Goal: Information Seeking & Learning: Check status

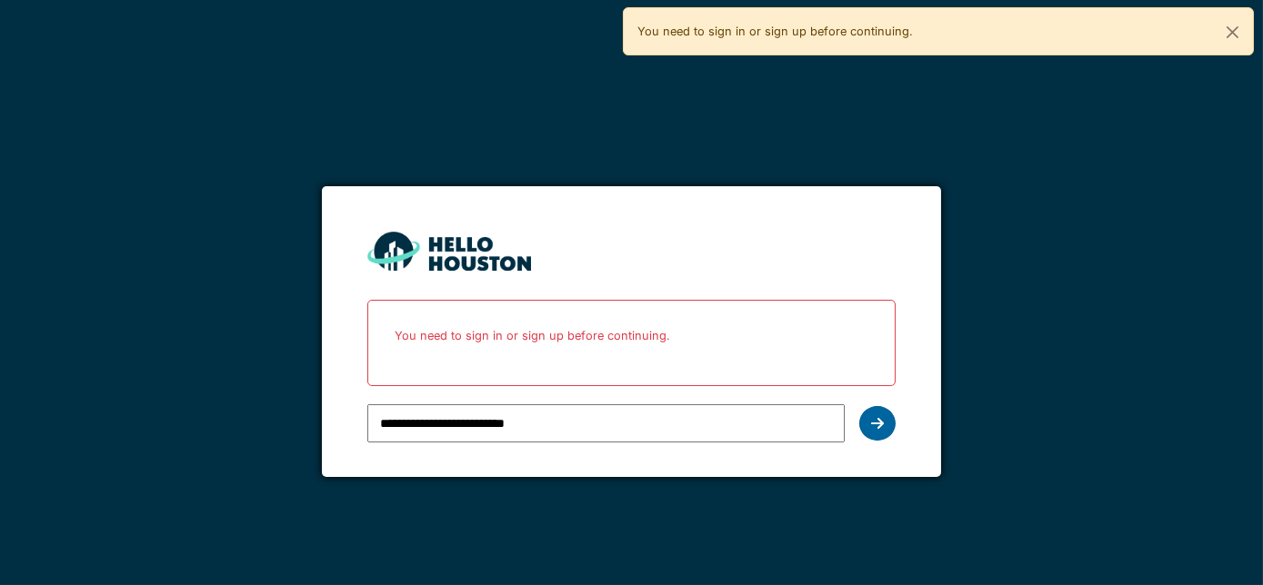
click at [870, 425] on div at bounding box center [877, 423] width 36 height 35
click at [867, 419] on div at bounding box center [877, 423] width 36 height 35
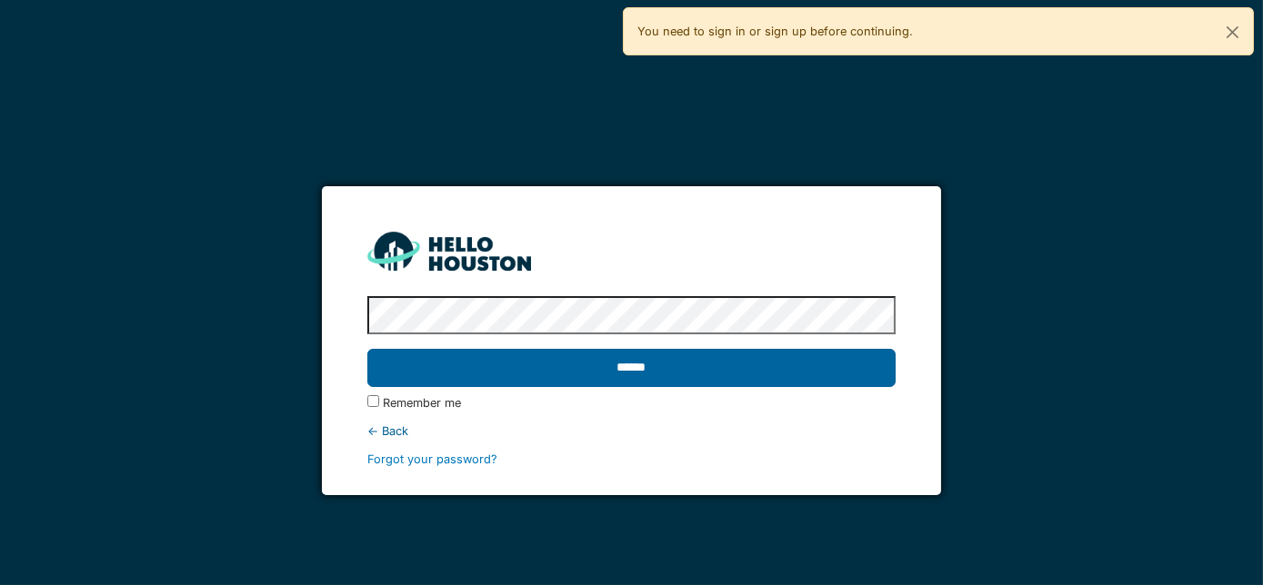
click at [655, 373] on input "******" at bounding box center [631, 368] width 529 height 38
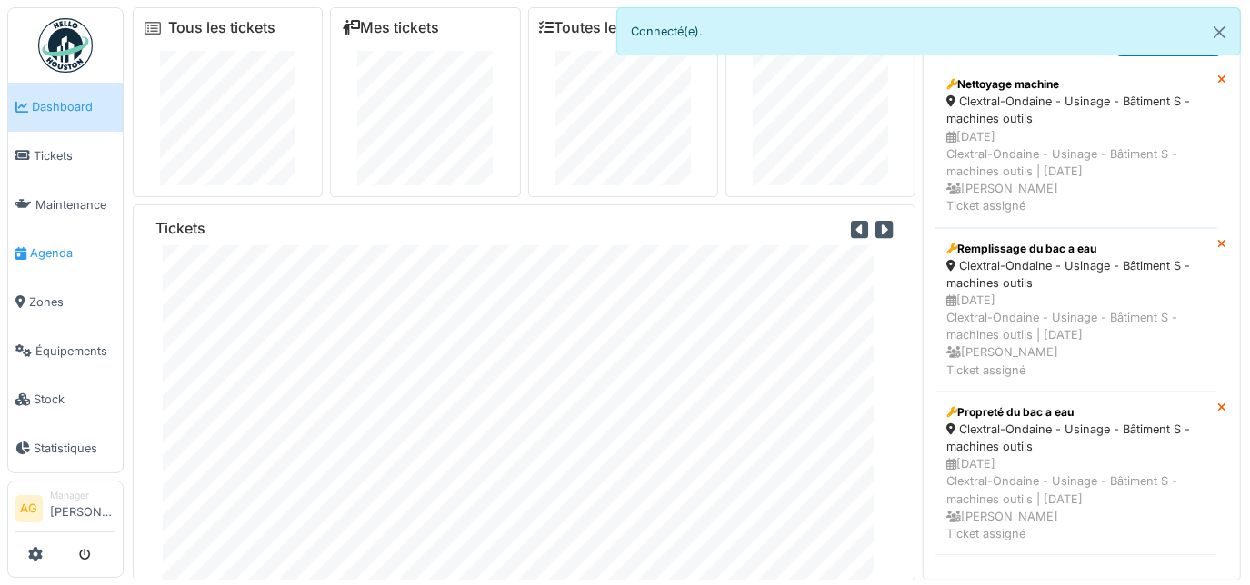
click at [68, 252] on span "Agenda" at bounding box center [72, 253] width 85 height 17
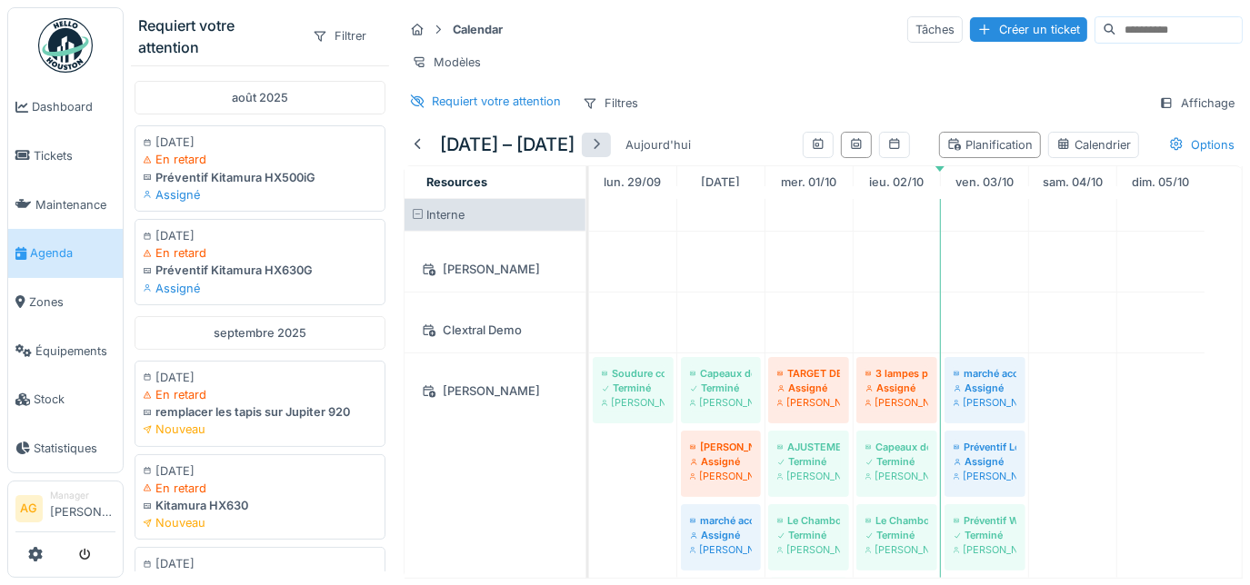
click at [604, 153] on div at bounding box center [596, 144] width 15 height 17
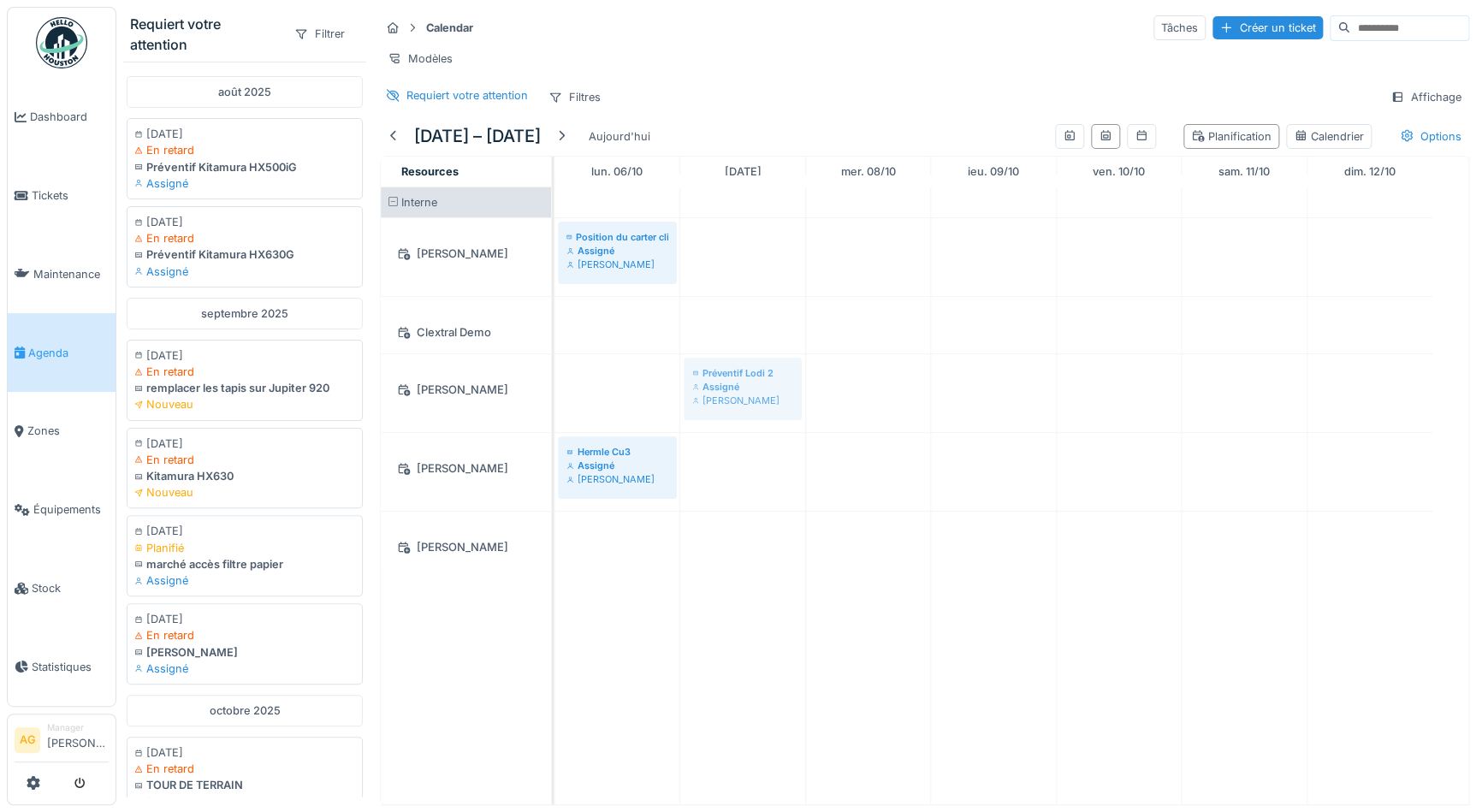
drag, startPoint x: 600, startPoint y: 394, endPoint x: 686, endPoint y: 396, distance: 86.0
click at [554, 396] on div "Préventif Lodi 2 Assigné [PERSON_NAME] 2 Assigné [PERSON_NAME]" at bounding box center [554, 392] width 0 height 78
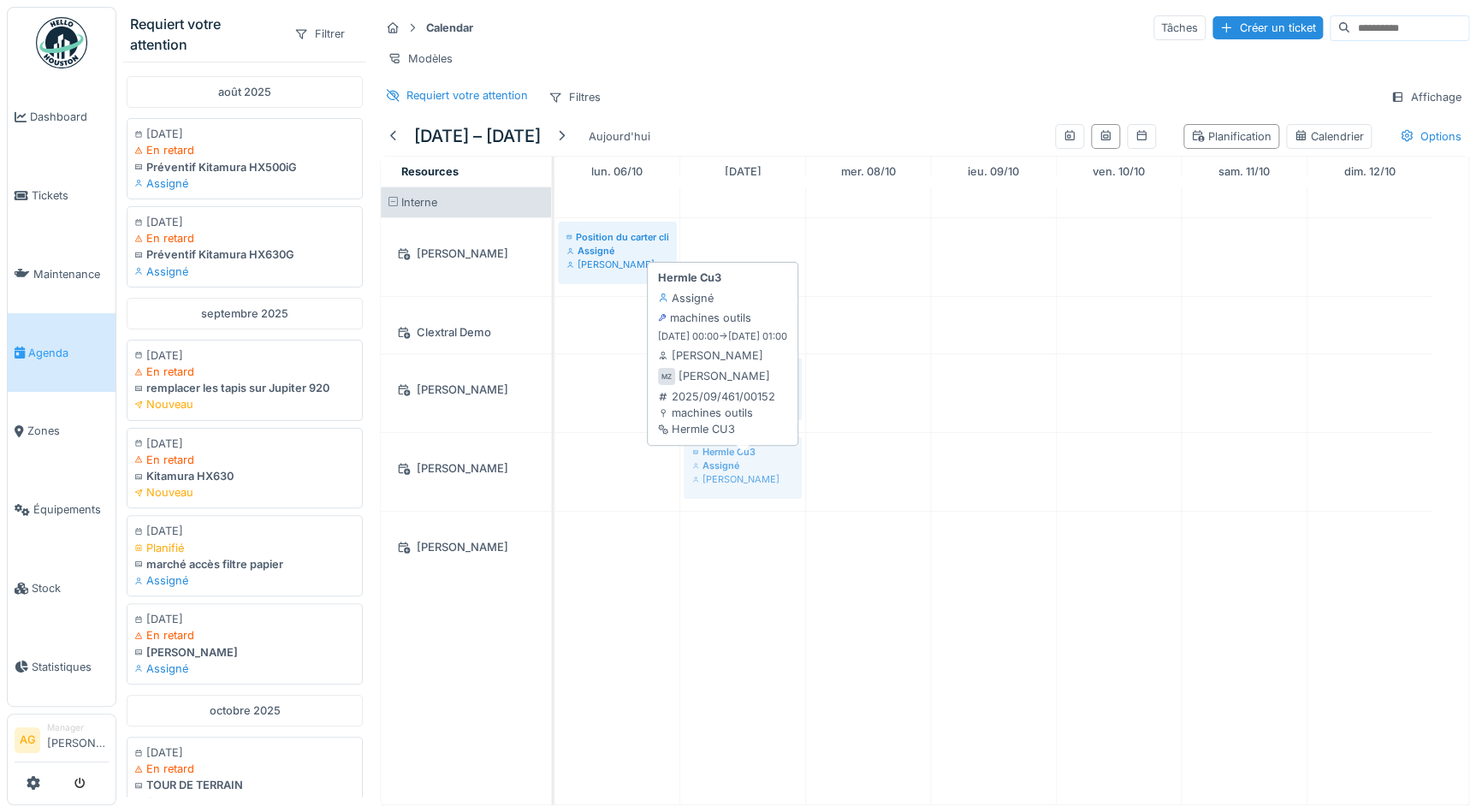
drag, startPoint x: 598, startPoint y: 474, endPoint x: 706, endPoint y: 477, distance: 108.0
click at [554, 477] on div "Hermle Cu3 Assigné Maxime Zabinski Hermle Cu3 Assigné Maxime Zabinski" at bounding box center [554, 471] width 0 height 78
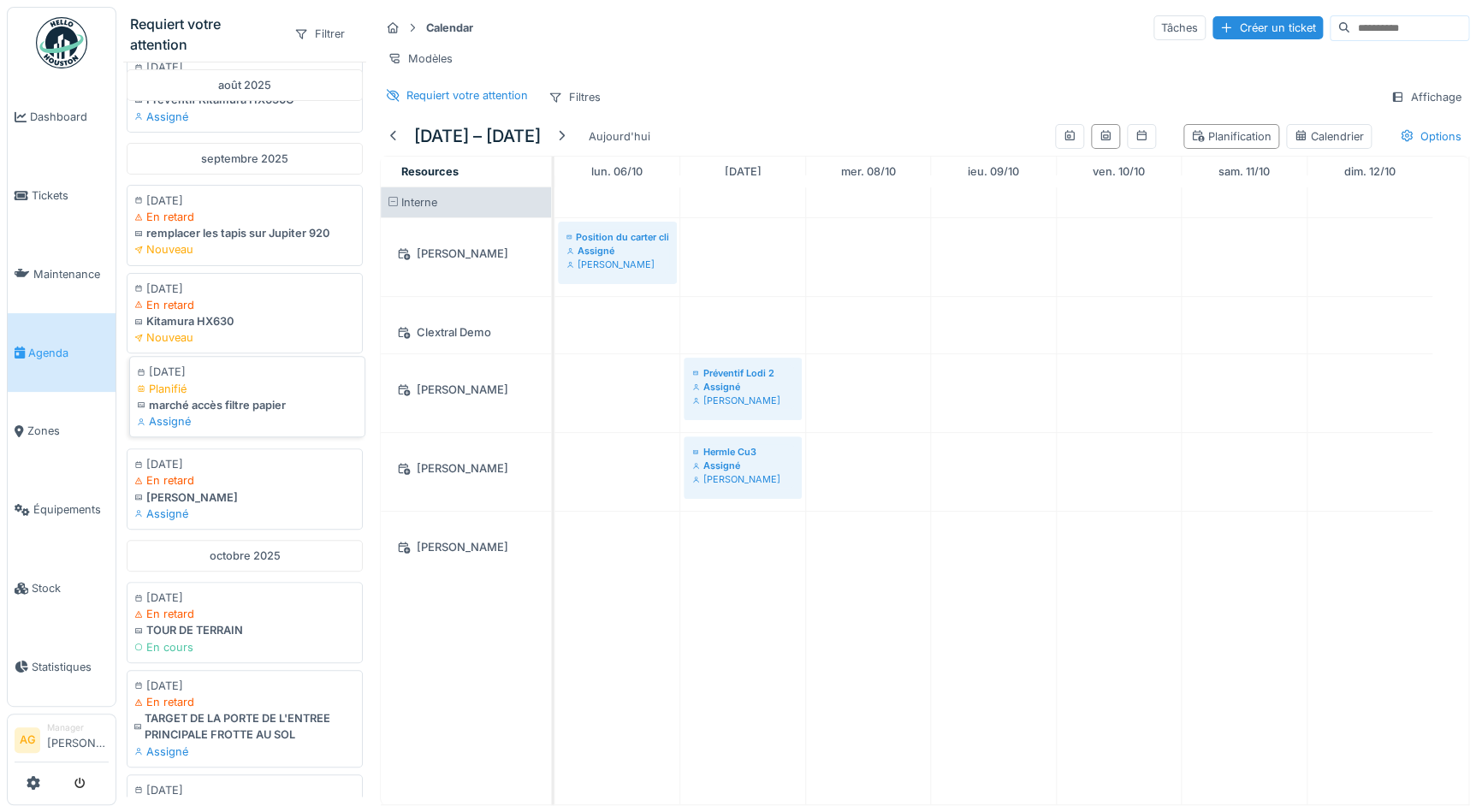
scroll to position [232, 0]
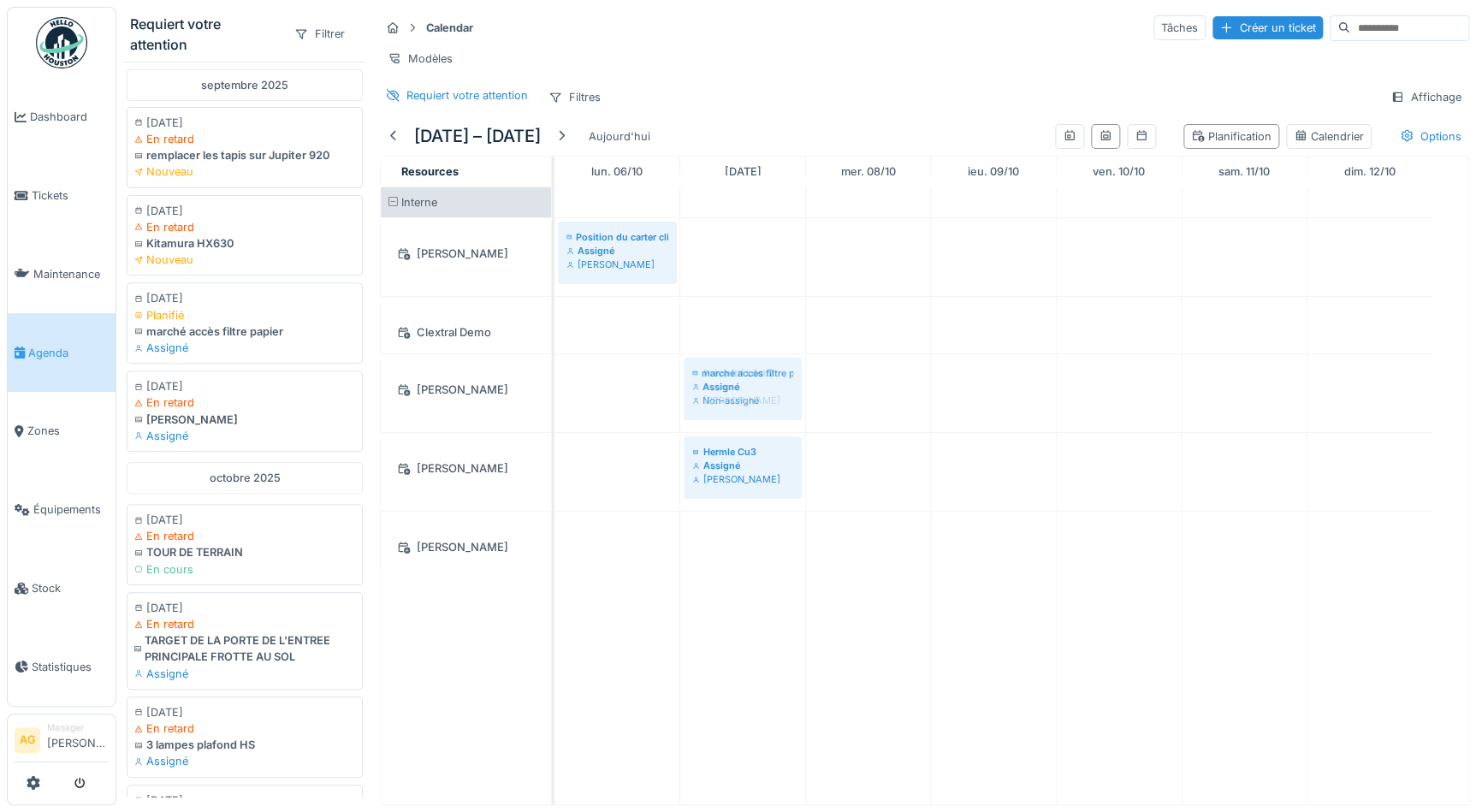
drag, startPoint x: 241, startPoint y: 329, endPoint x: 684, endPoint y: 367, distance: 444.6
click at [684, 390] on div "Requiert votre attention Filtrer août 2025 14/08/2025 En retard Préventif Kitam…" at bounding box center [796, 406] width 1360 height 812
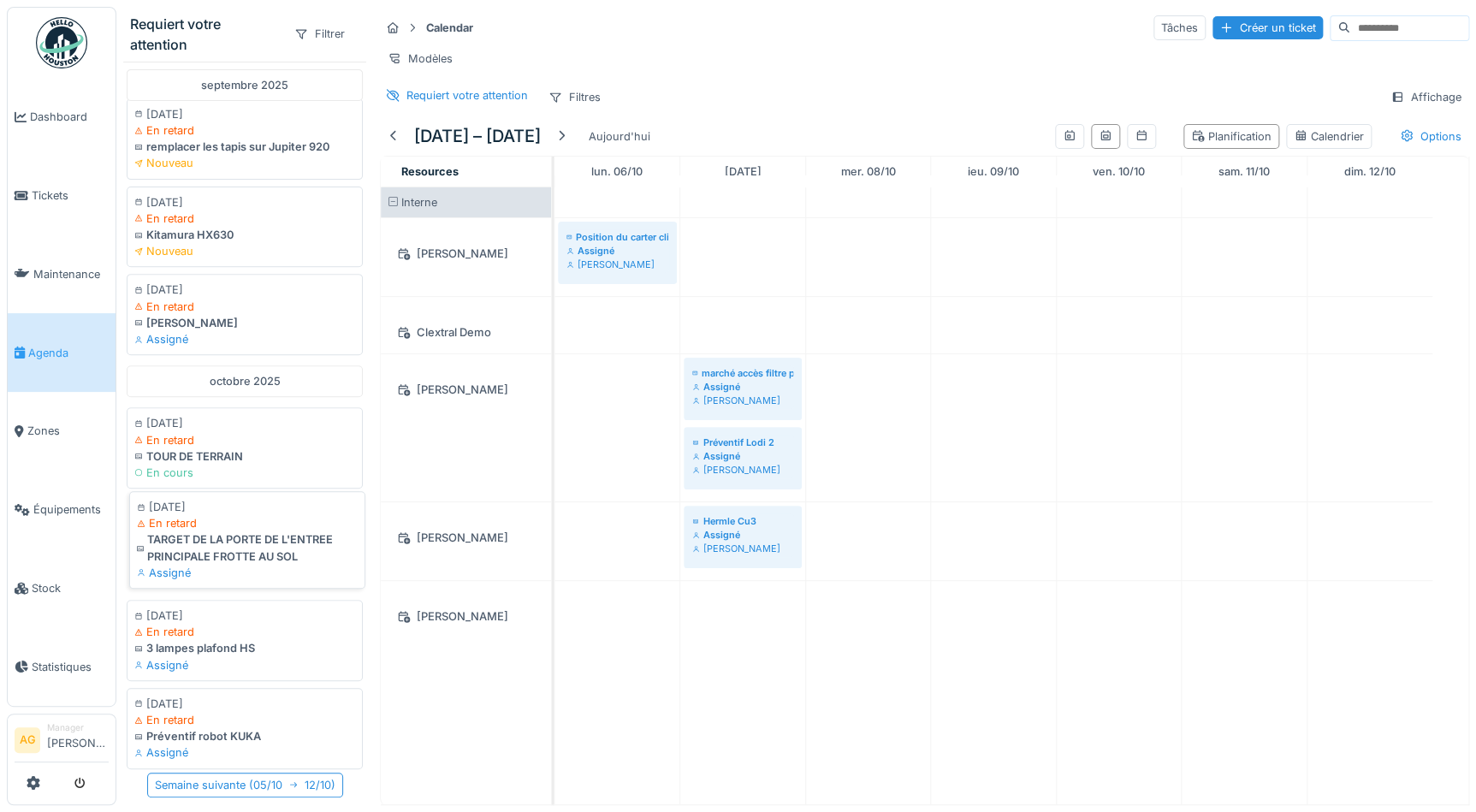
scroll to position [11, 0]
click at [401, 390] on icon at bounding box center [404, 390] width 14 height 11
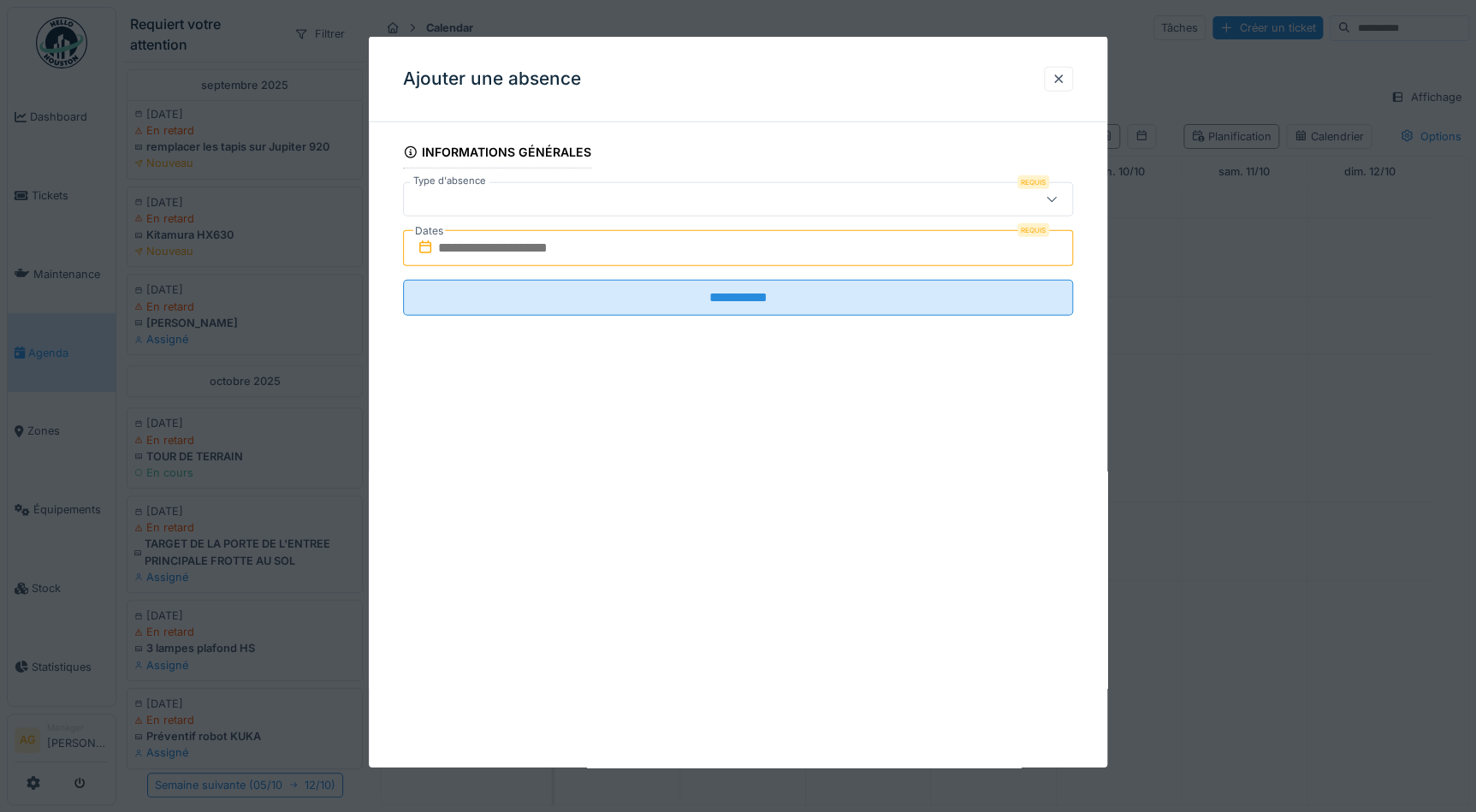
click at [541, 205] on div at bounding box center [698, 199] width 575 height 19
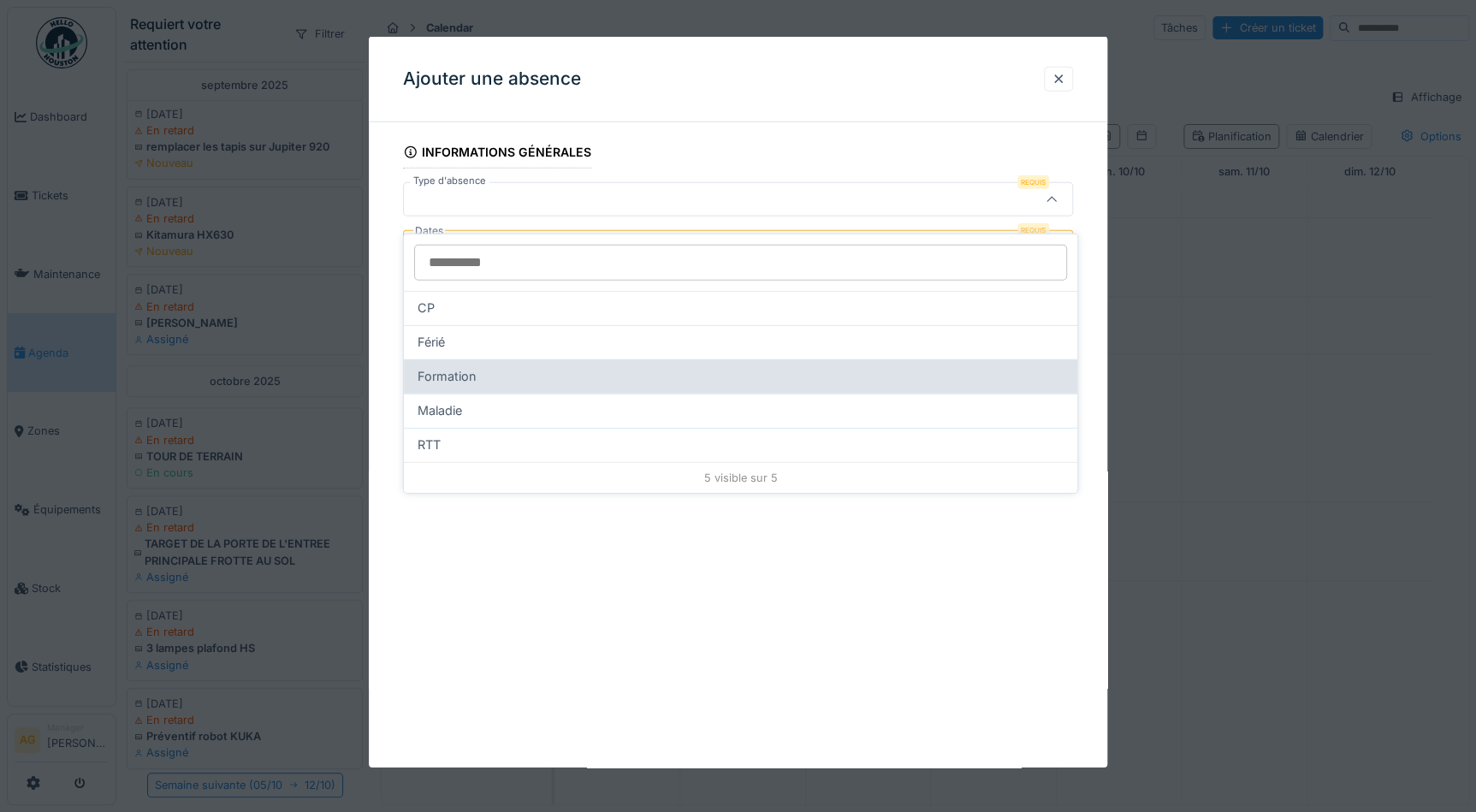
click at [466, 367] on span "Formation" at bounding box center [447, 376] width 59 height 19
type input "***"
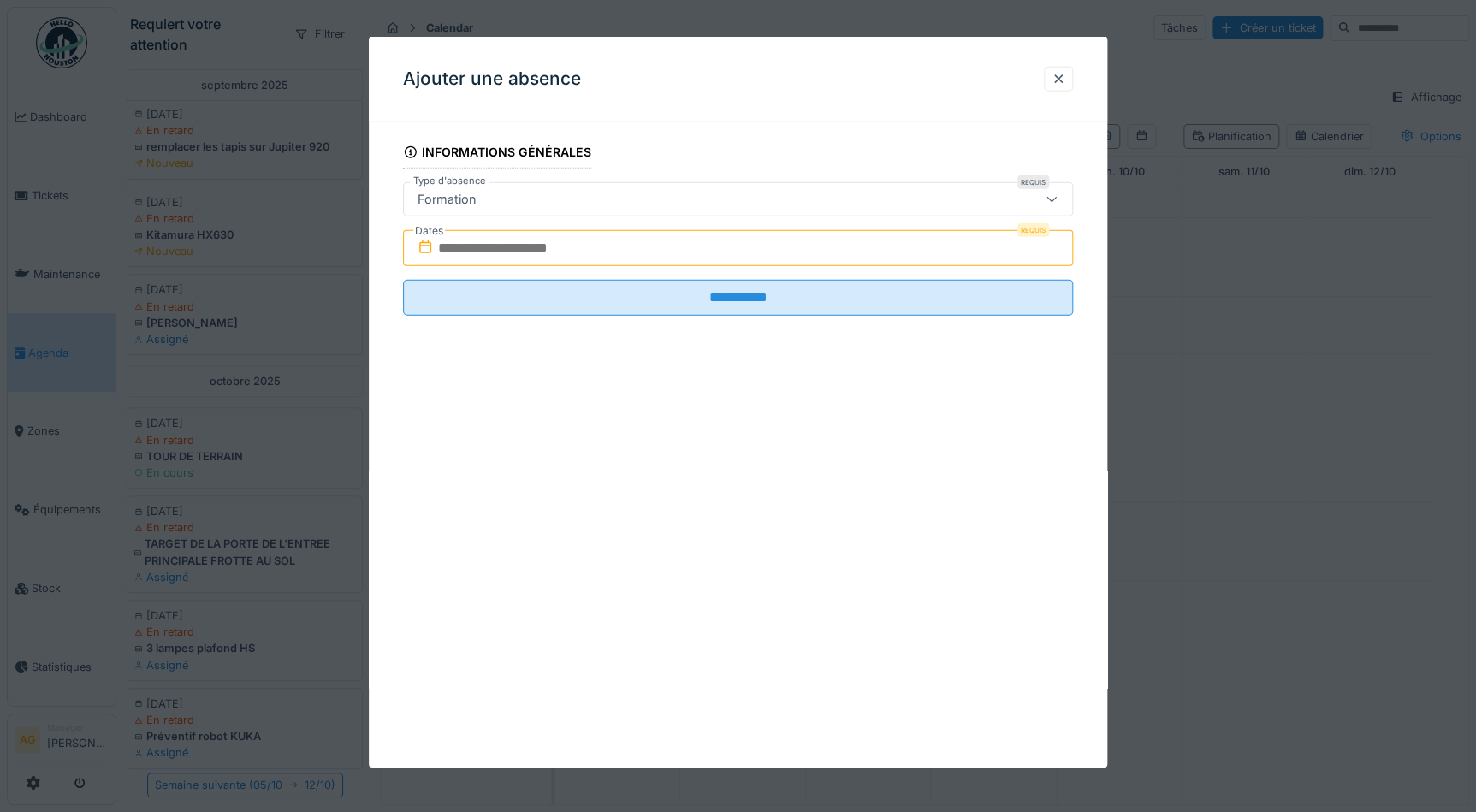
click at [539, 253] on input "text" at bounding box center [738, 248] width 670 height 36
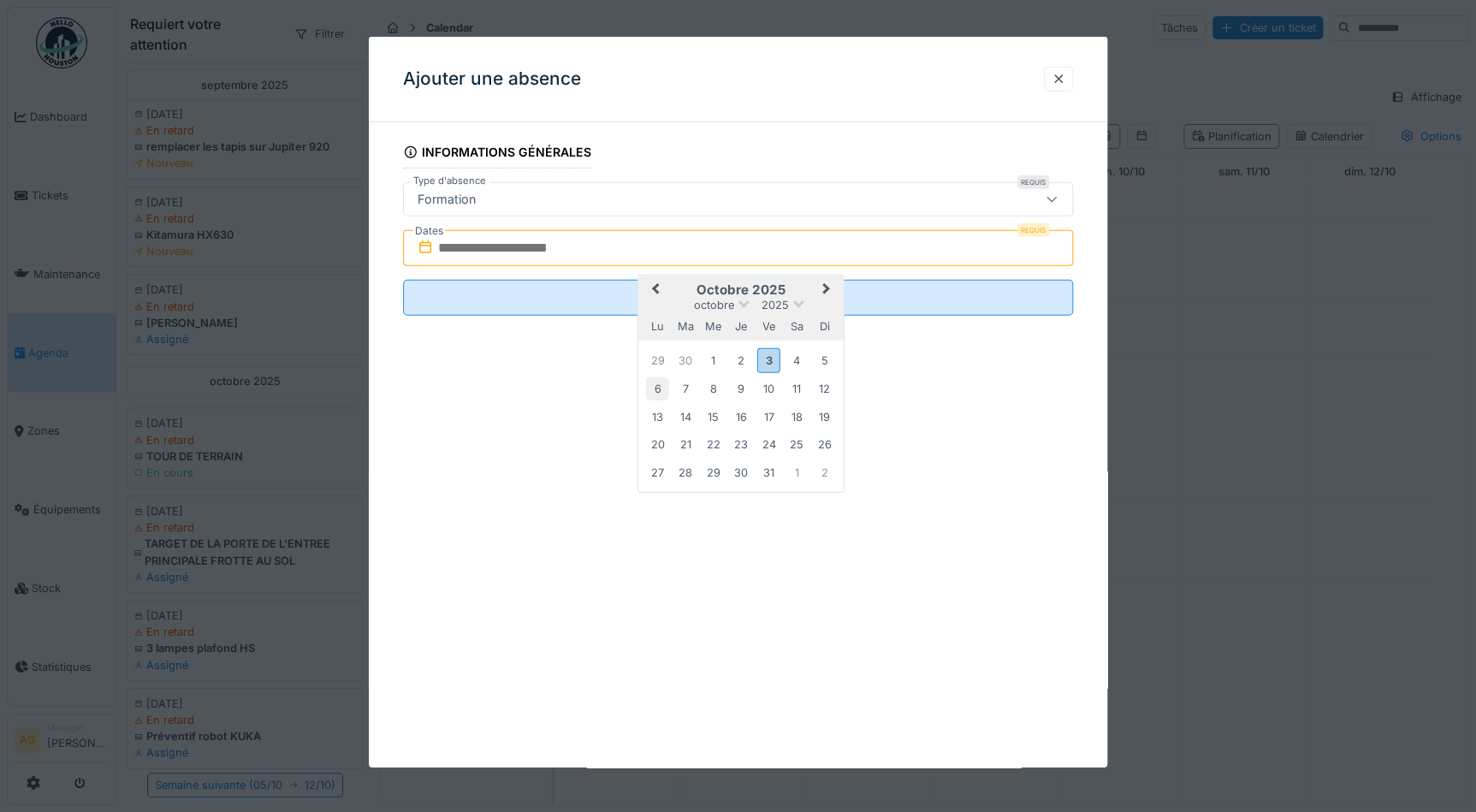
click at [661, 387] on div "6" at bounding box center [657, 389] width 24 height 24
click at [654, 390] on div "6" at bounding box center [657, 389] width 24 height 24
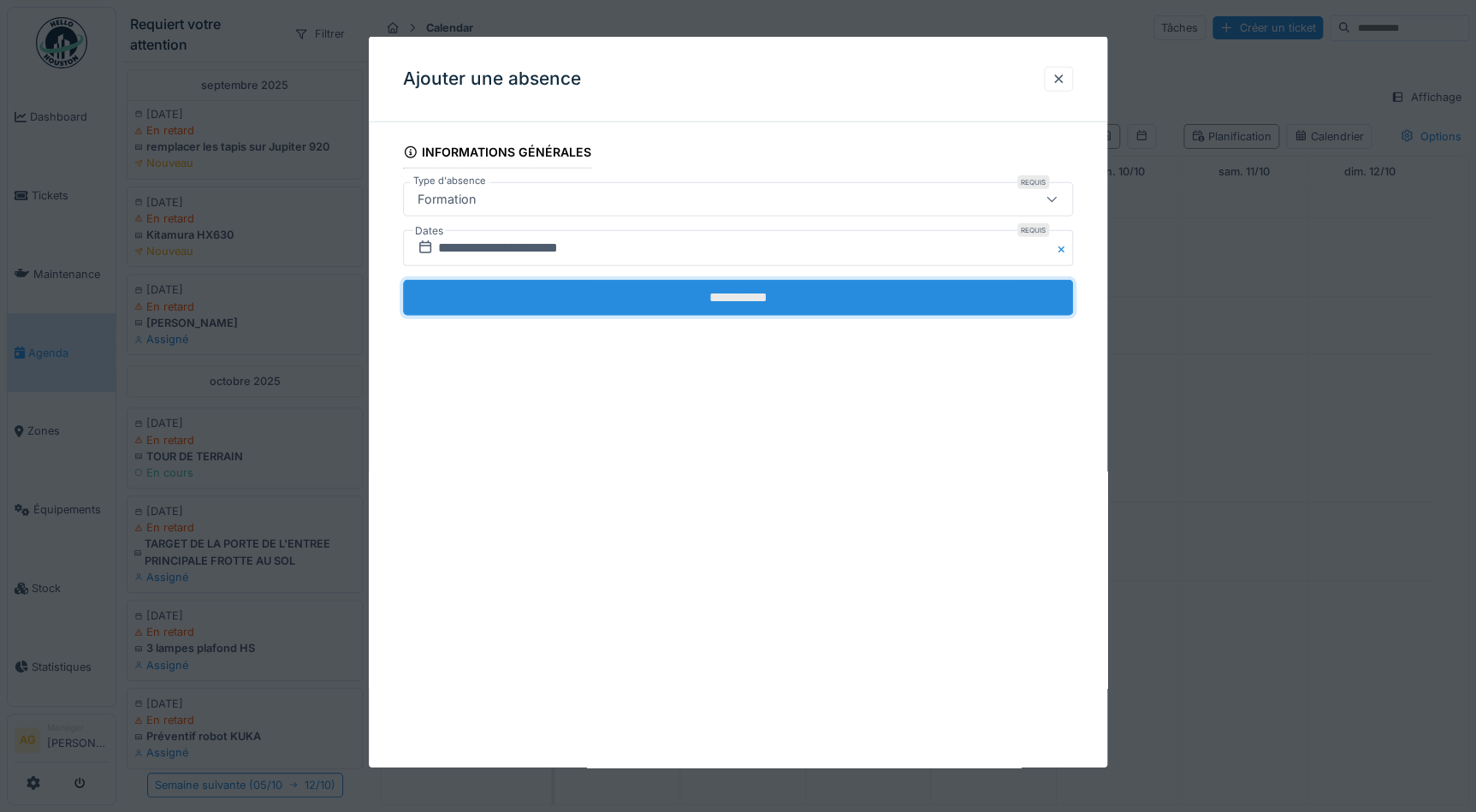
click at [596, 296] on input "**********" at bounding box center [738, 297] width 670 height 36
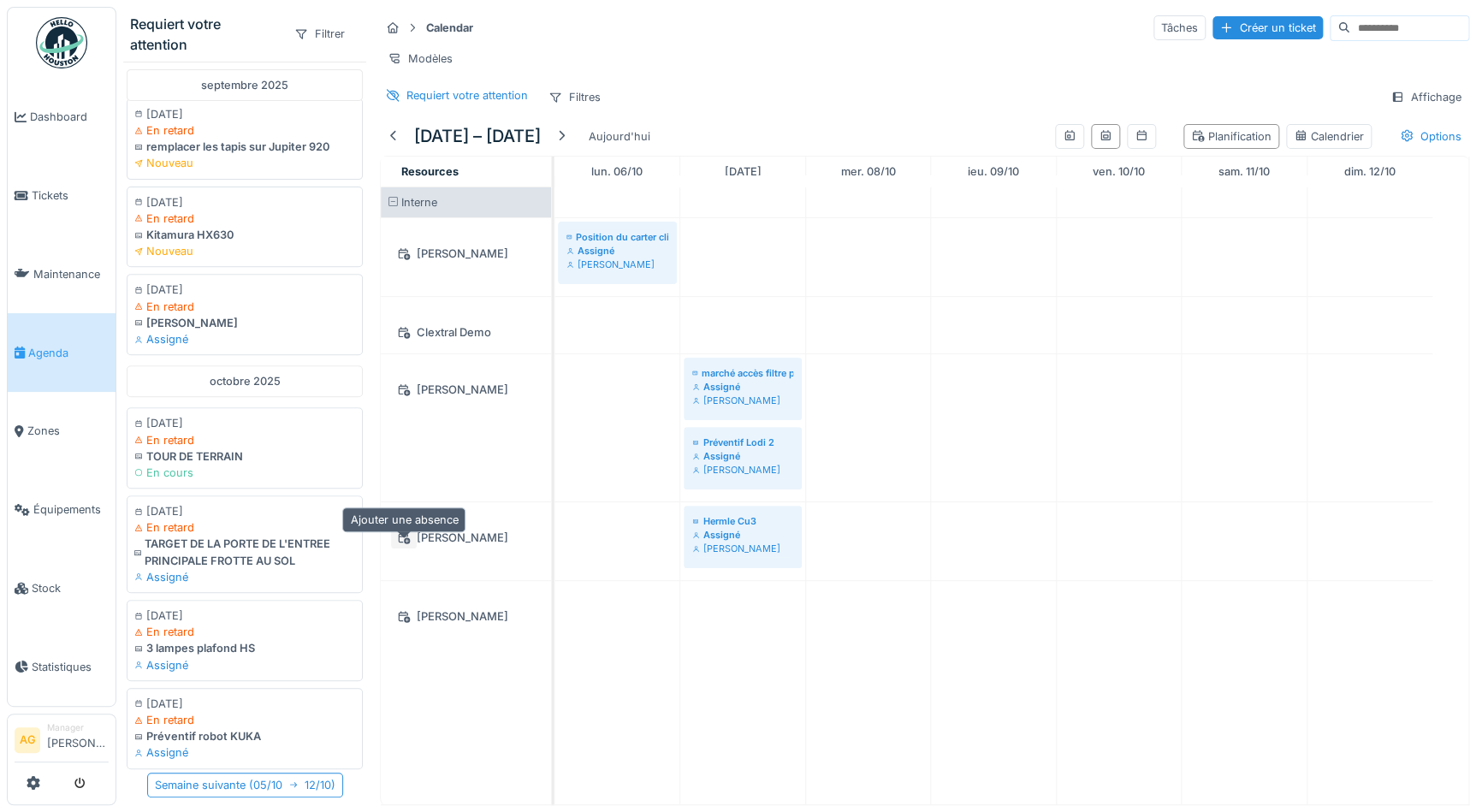
click at [403, 539] on icon at bounding box center [405, 537] width 12 height 12
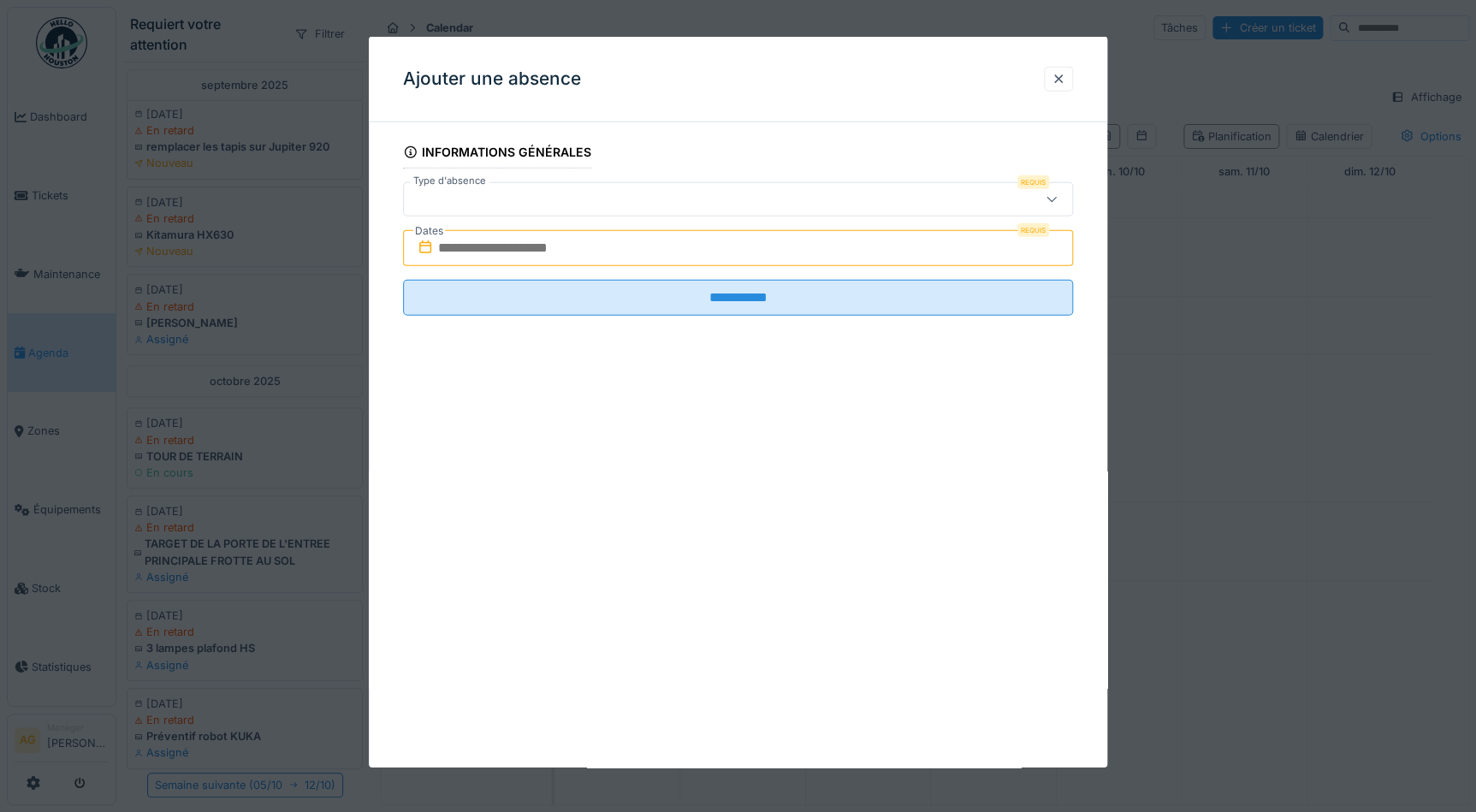
click at [533, 186] on div at bounding box center [738, 199] width 670 height 34
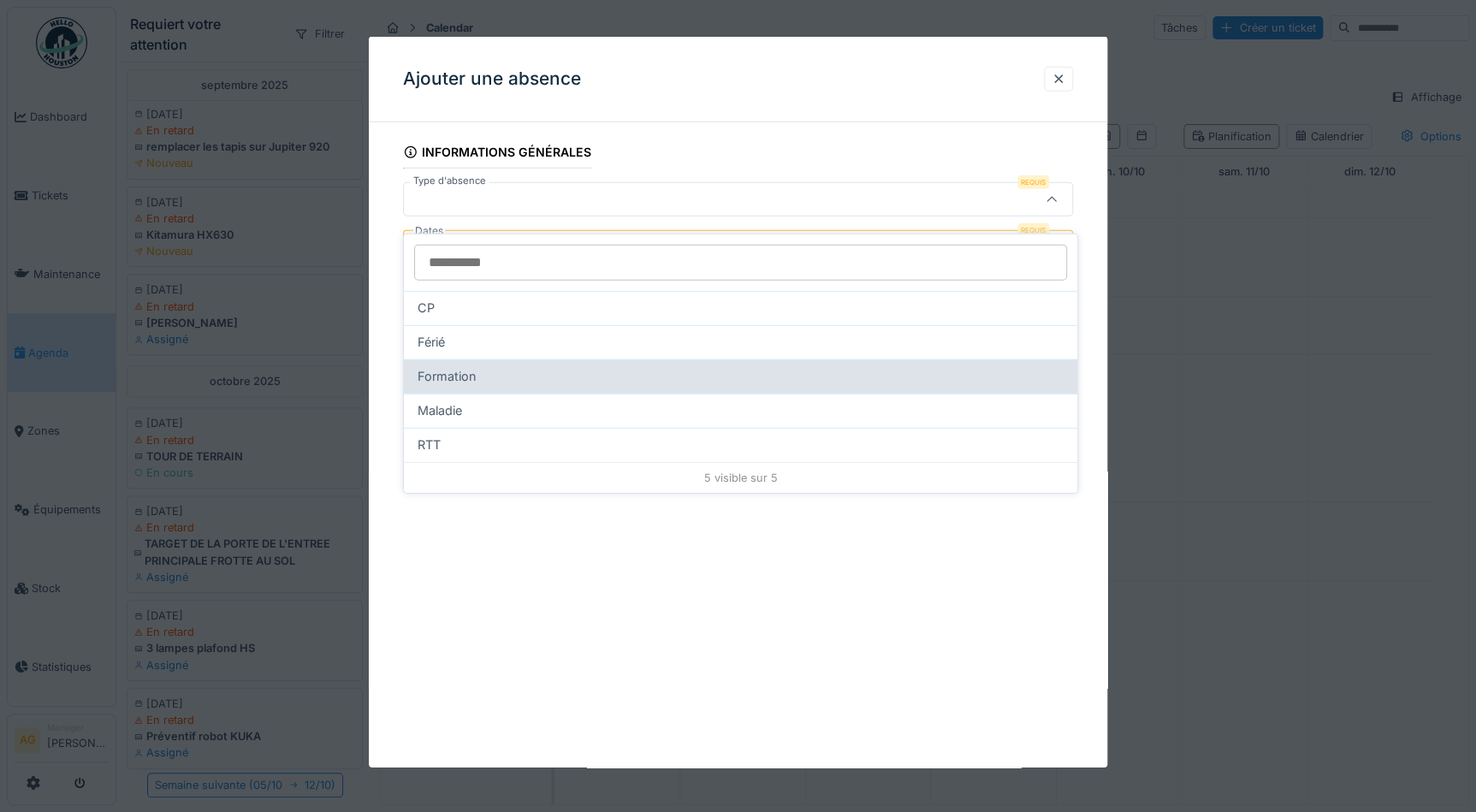
click at [450, 367] on span "Formation" at bounding box center [447, 376] width 59 height 19
type input "***"
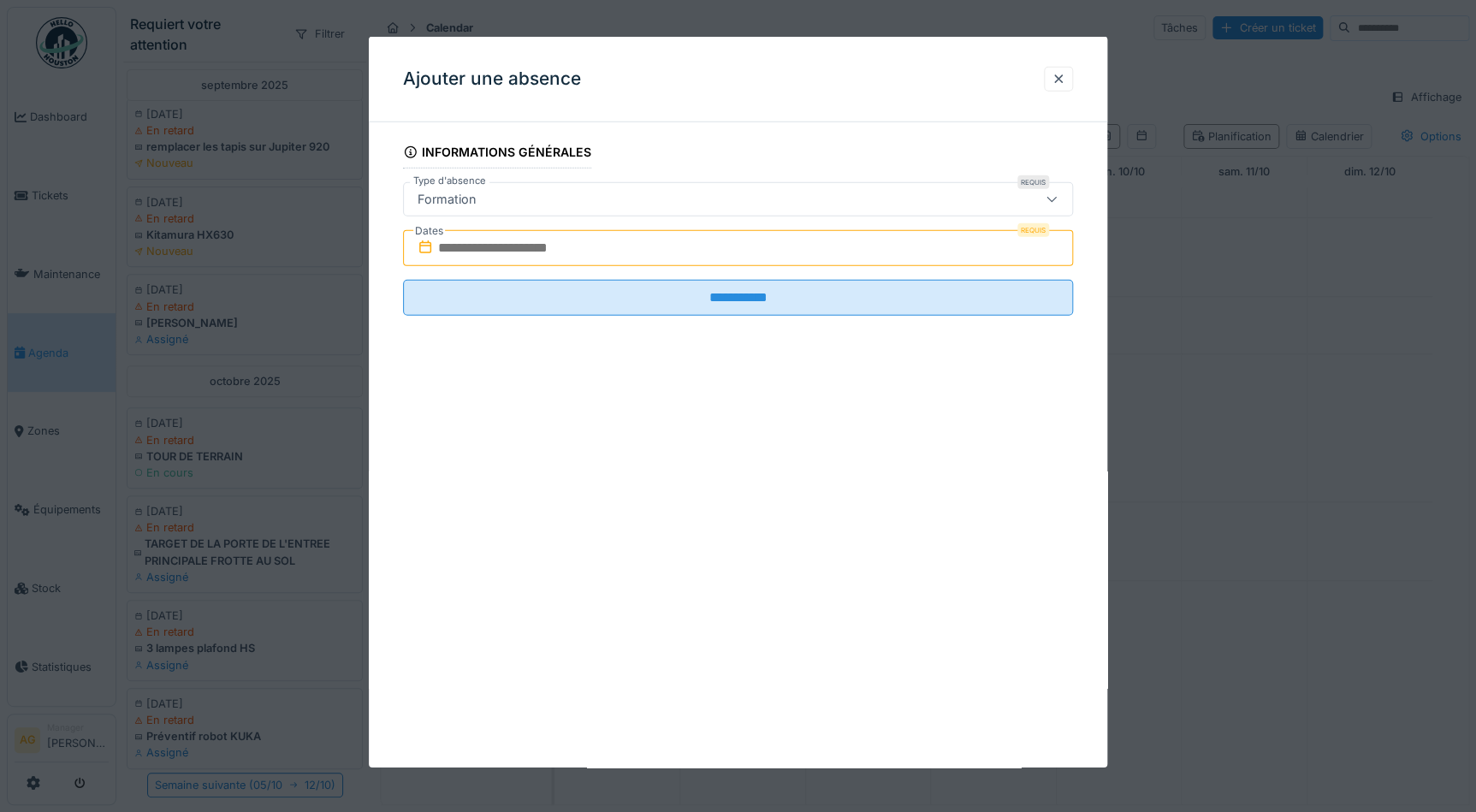
click at [520, 252] on input "text" at bounding box center [738, 248] width 670 height 36
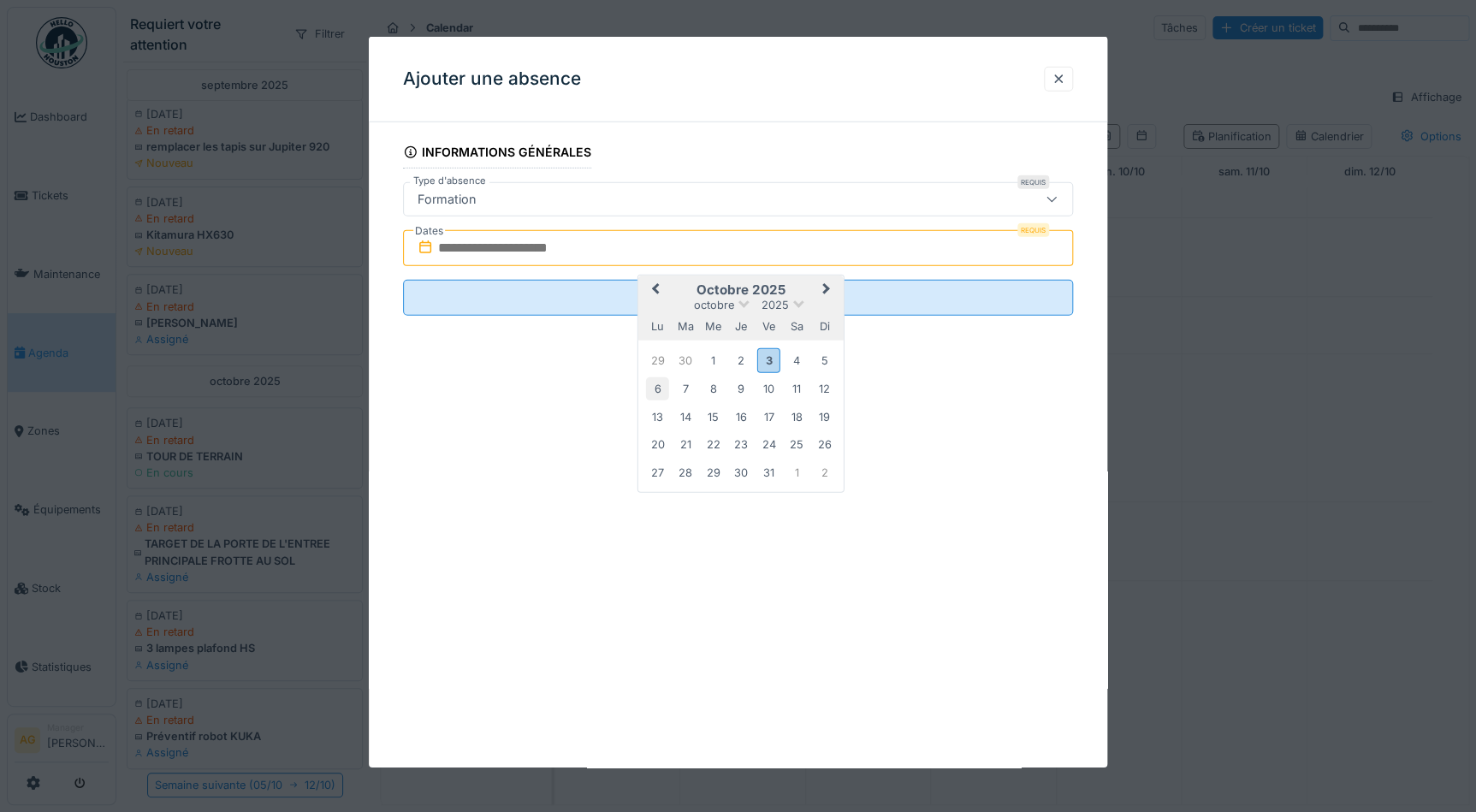
click at [655, 390] on div "6" at bounding box center [657, 389] width 24 height 24
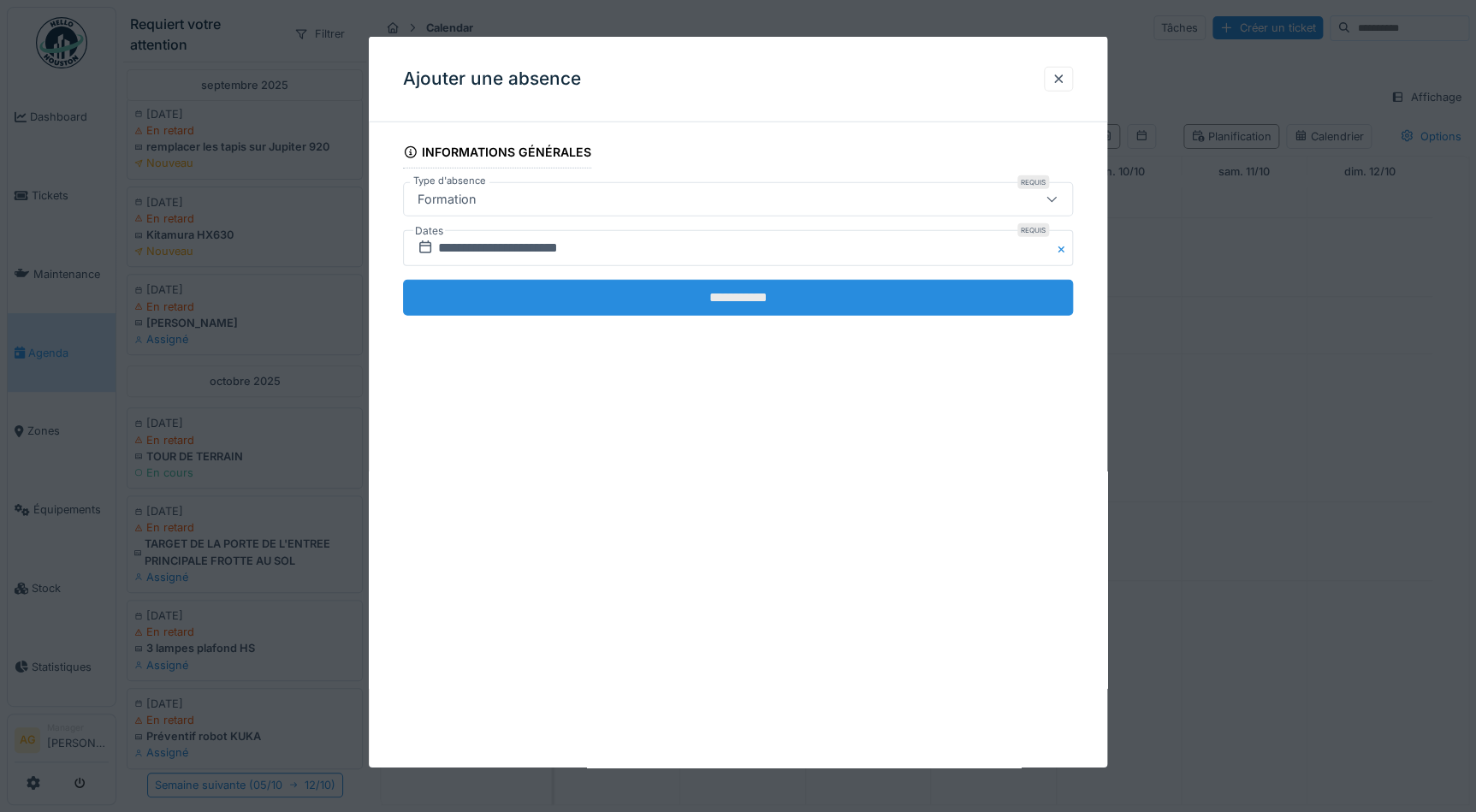
click at [676, 309] on input "**********" at bounding box center [738, 297] width 670 height 36
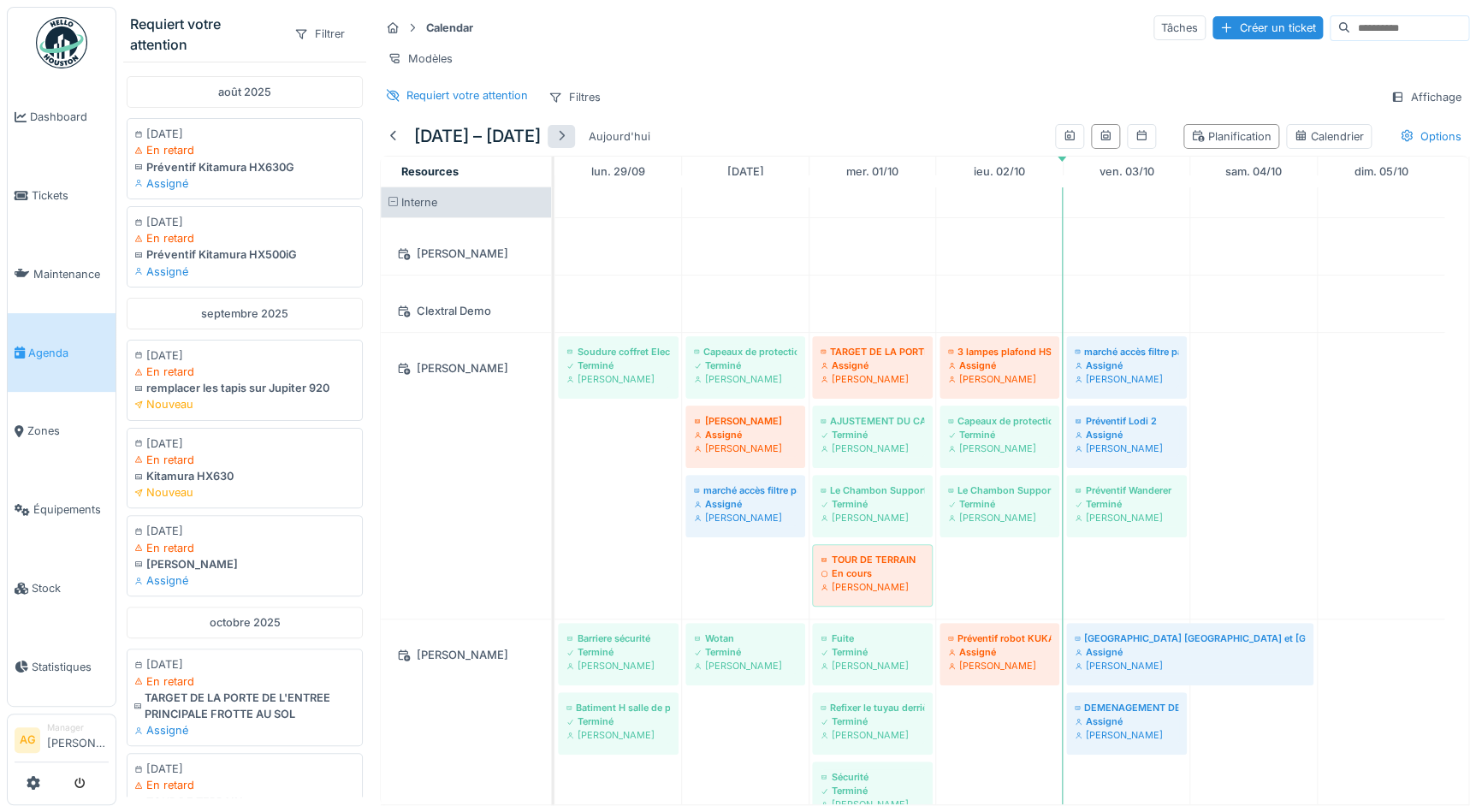
click at [575, 148] on div at bounding box center [561, 136] width 27 height 24
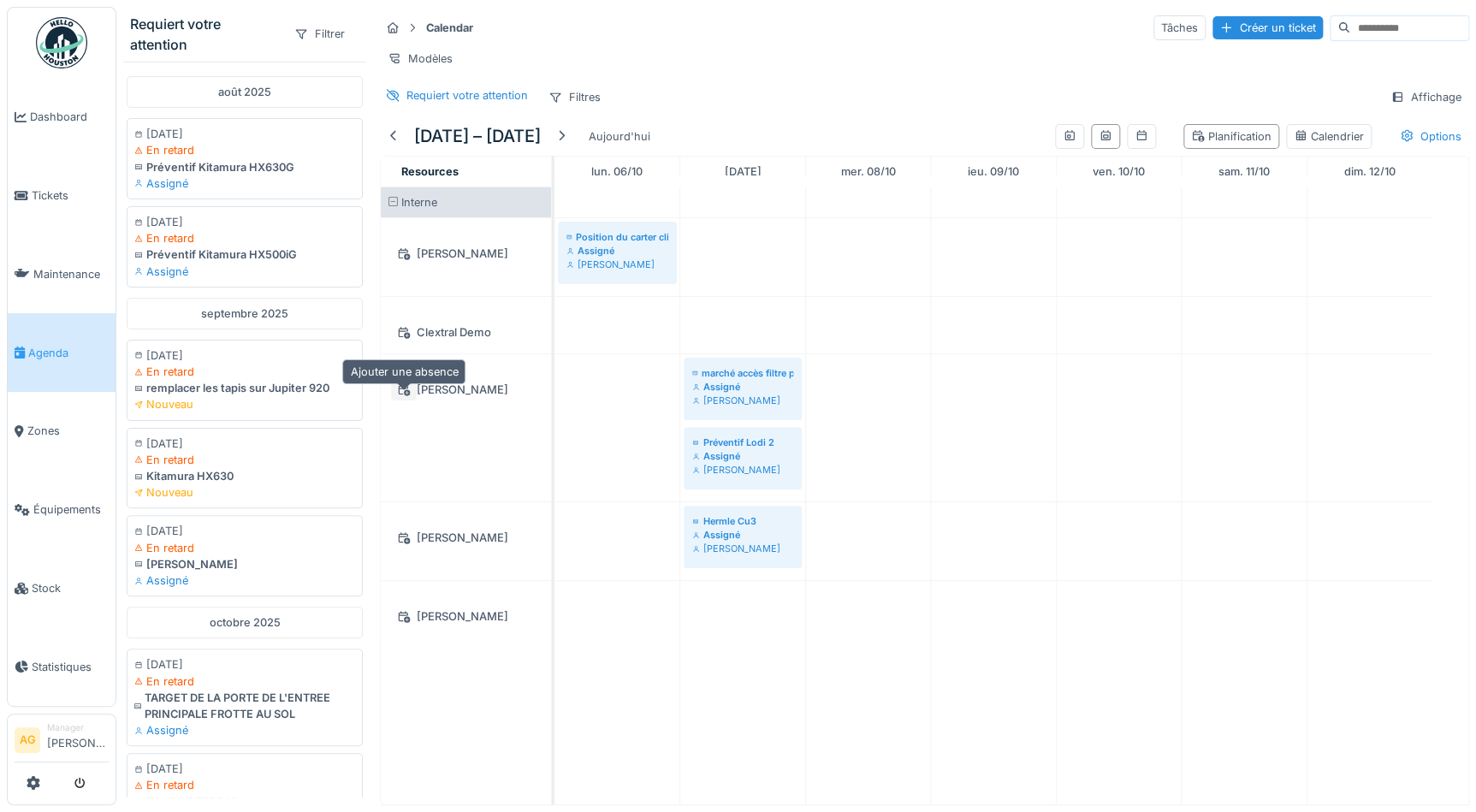
click at [401, 395] on icon at bounding box center [404, 390] width 14 height 11
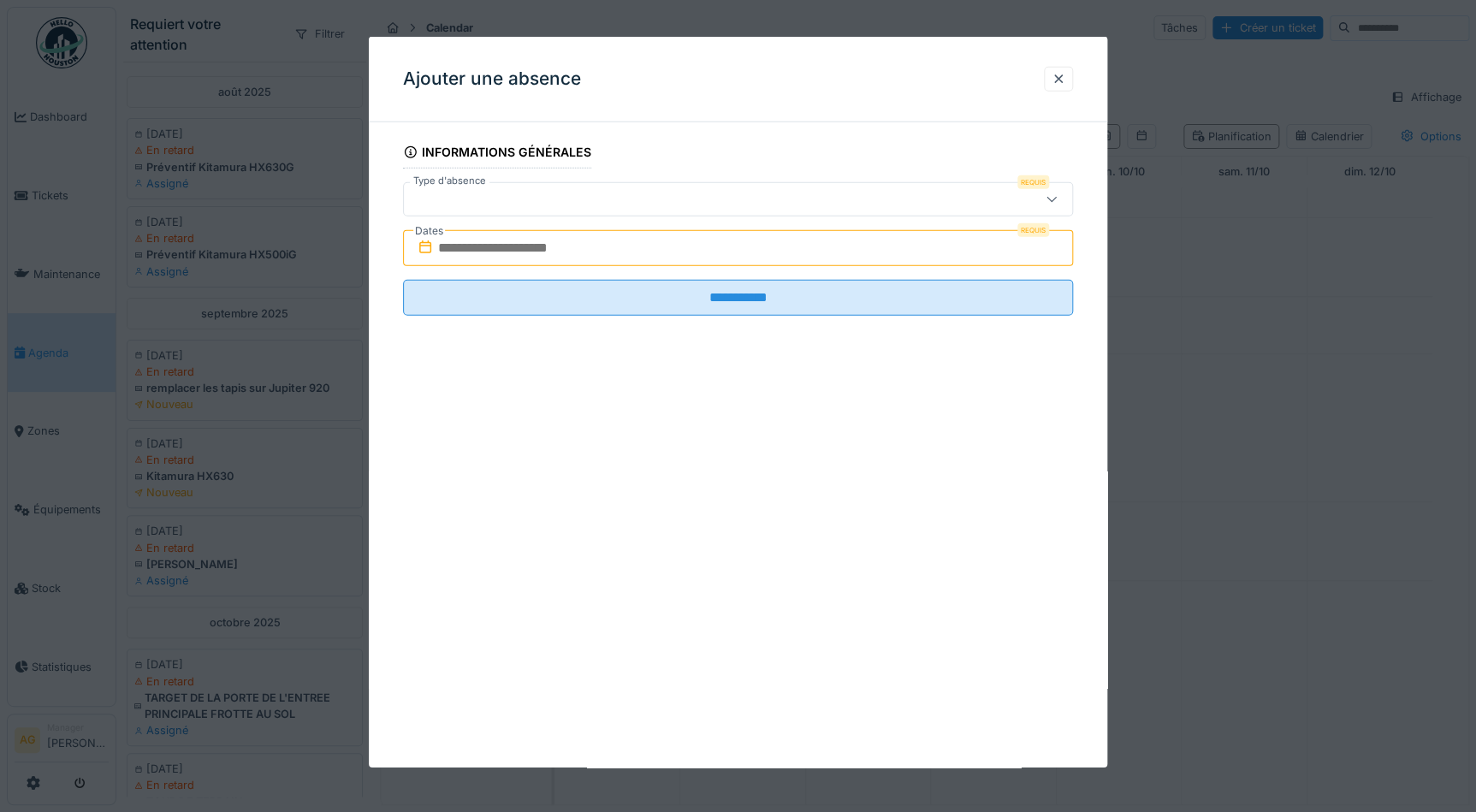
click at [516, 190] on div at bounding box center [698, 199] width 575 height 19
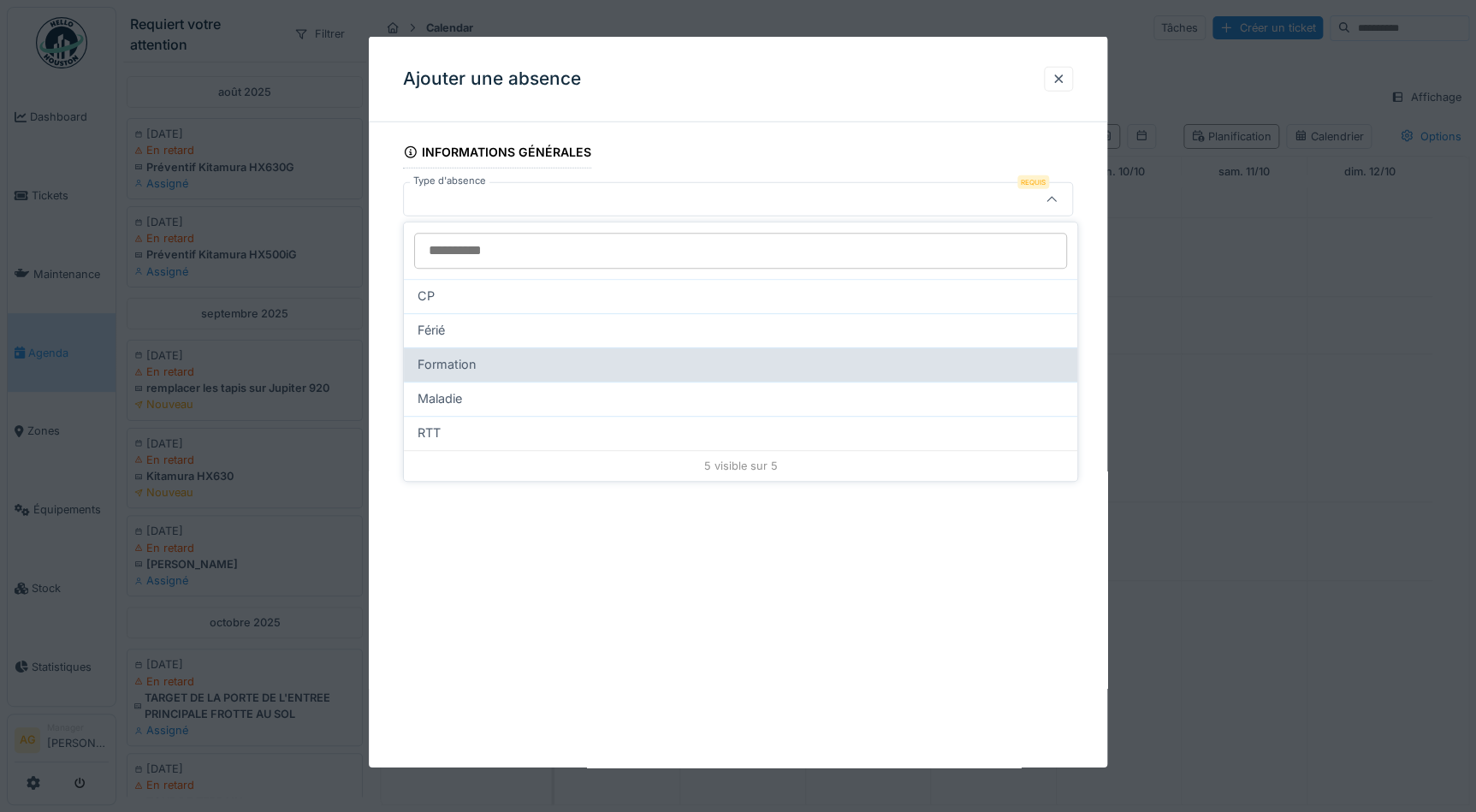
click at [457, 363] on span "Formation" at bounding box center [447, 364] width 59 height 19
type input "***"
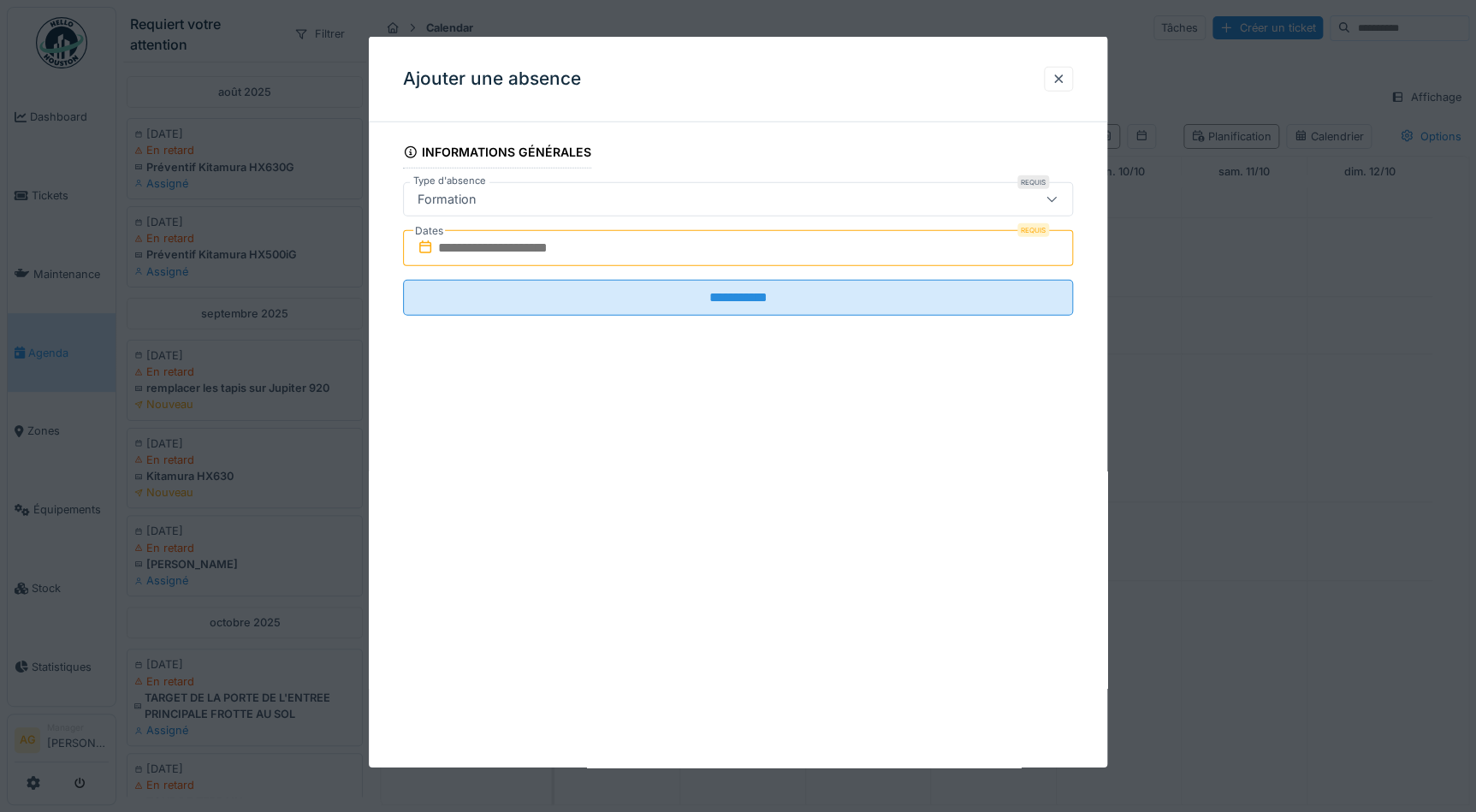
click at [490, 248] on input "text" at bounding box center [738, 248] width 670 height 36
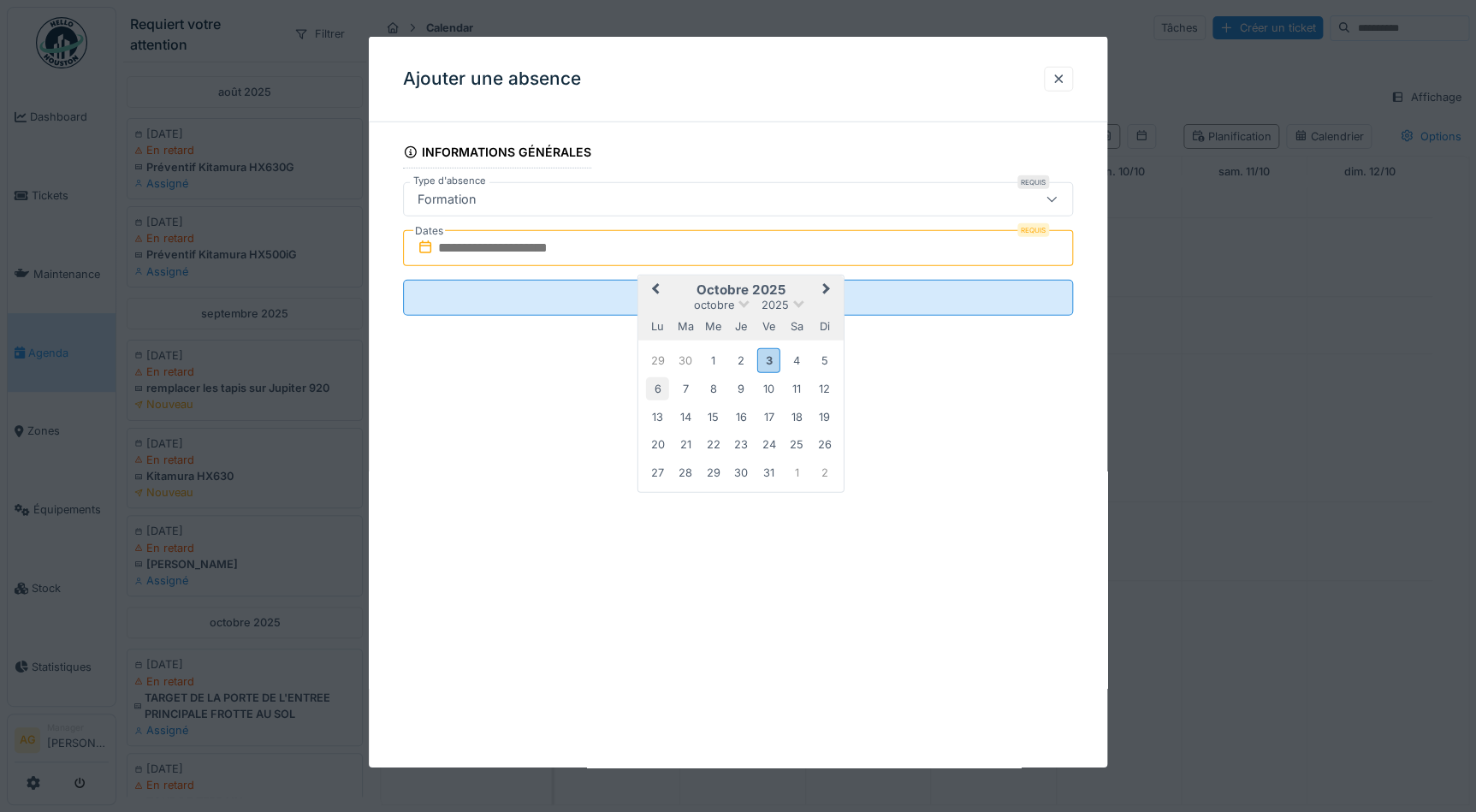
click at [659, 394] on div "6" at bounding box center [657, 389] width 24 height 24
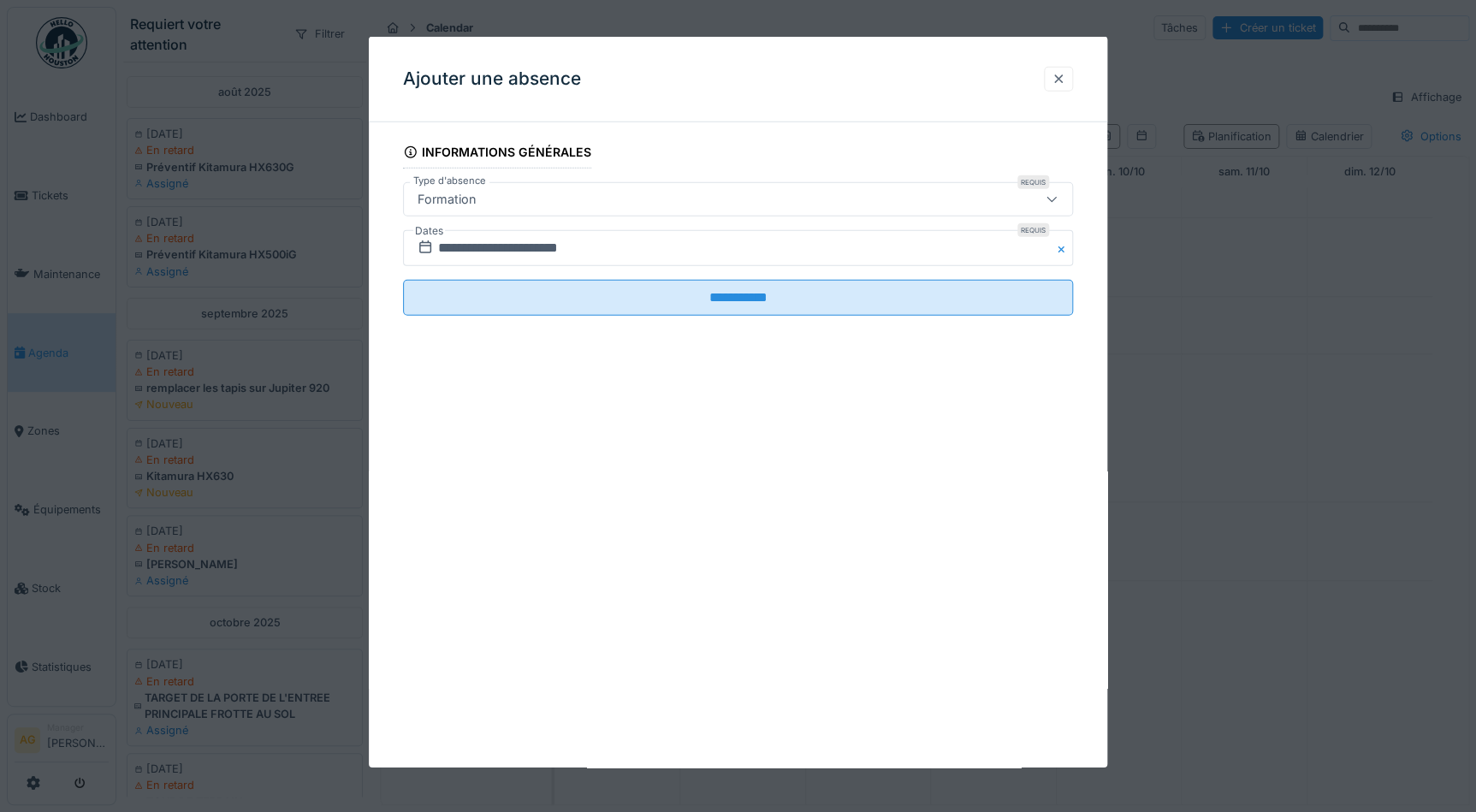
click at [1066, 89] on div at bounding box center [1058, 79] width 29 height 24
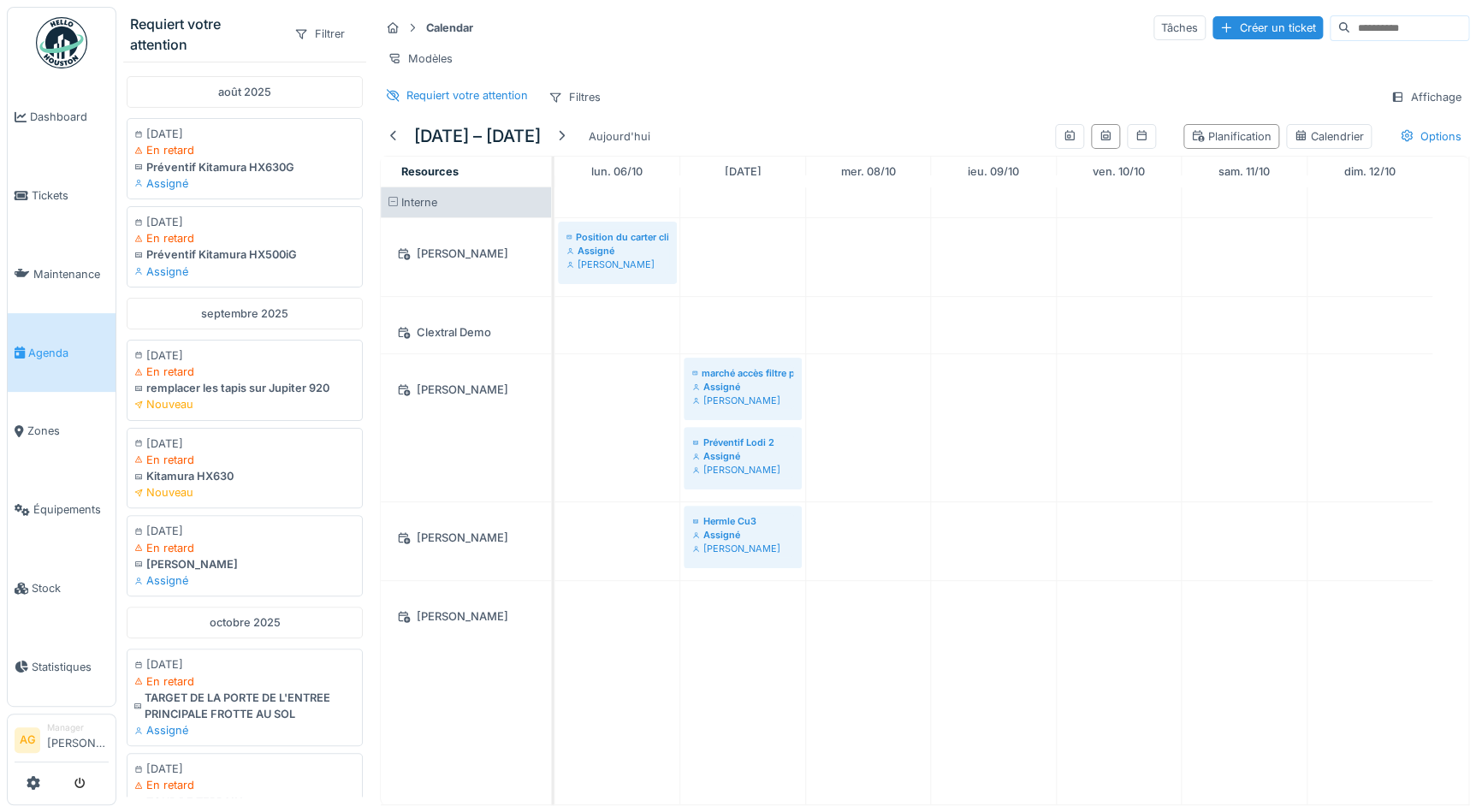
click at [57, 349] on span "Agenda" at bounding box center [68, 352] width 80 height 16
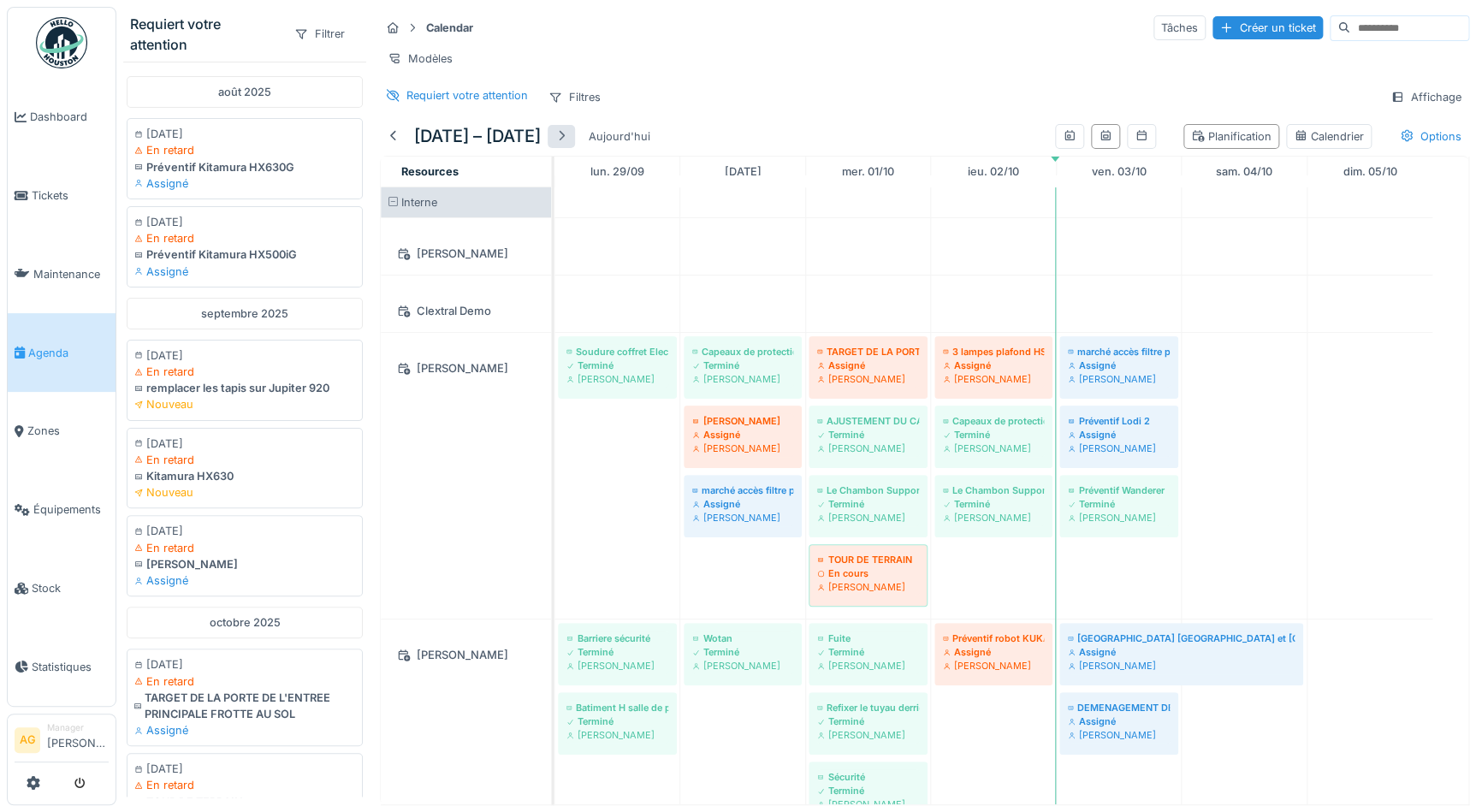
click at [569, 145] on div at bounding box center [561, 135] width 14 height 16
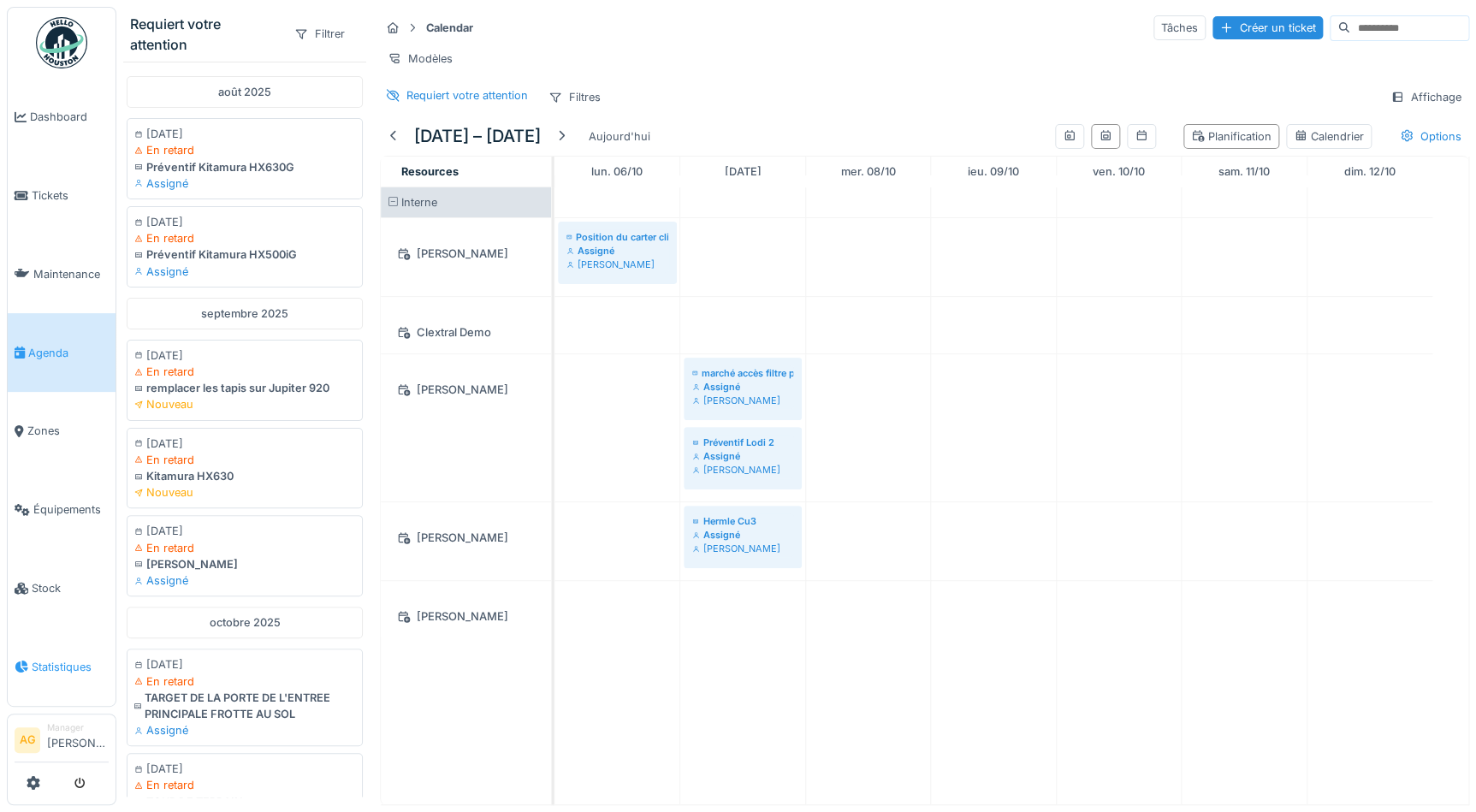
click at [61, 659] on span "Statistiques" at bounding box center [71, 666] width 77 height 16
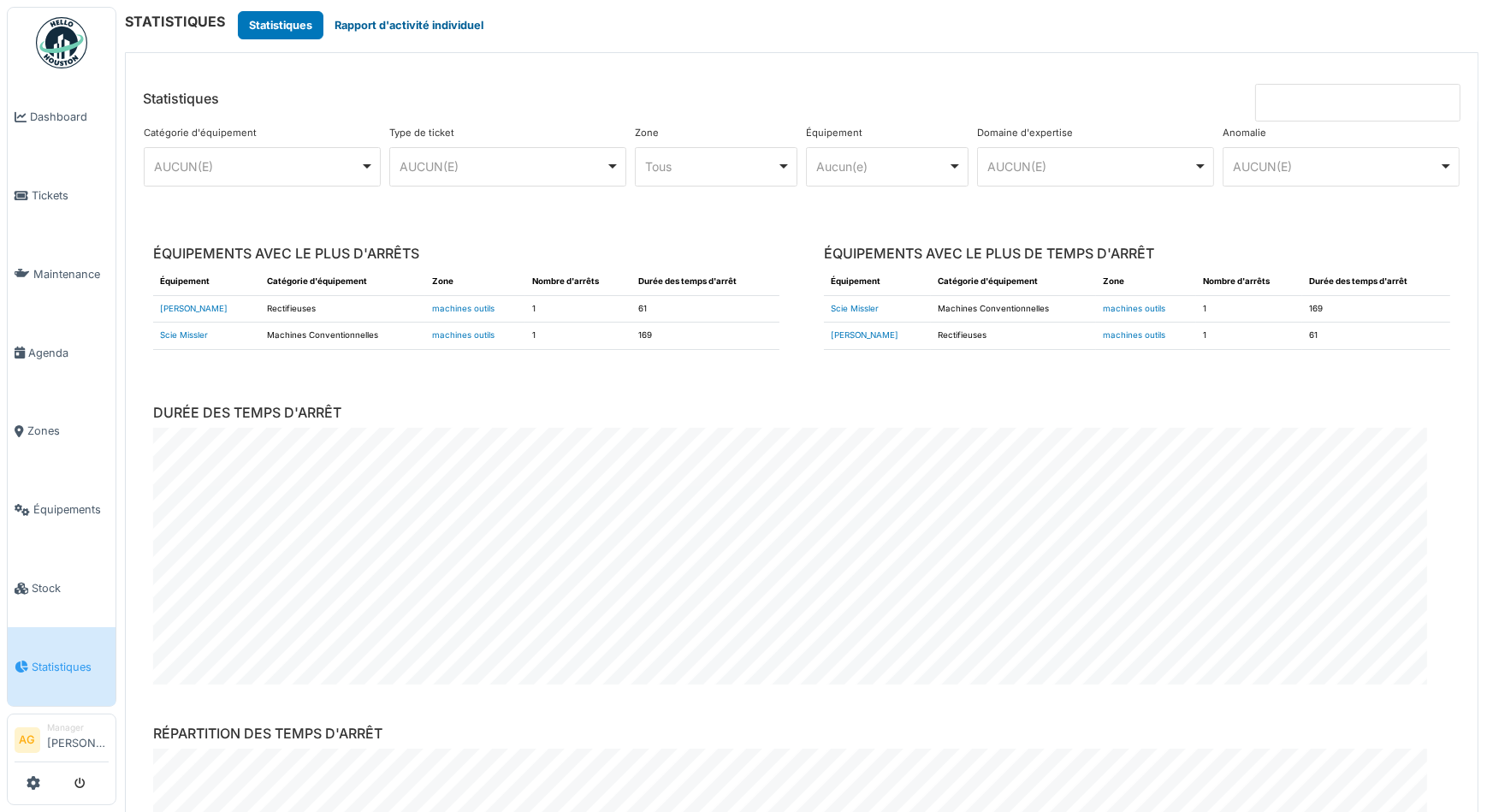
click at [374, 23] on button "Rapport d'activité individuel" at bounding box center [409, 25] width 171 height 28
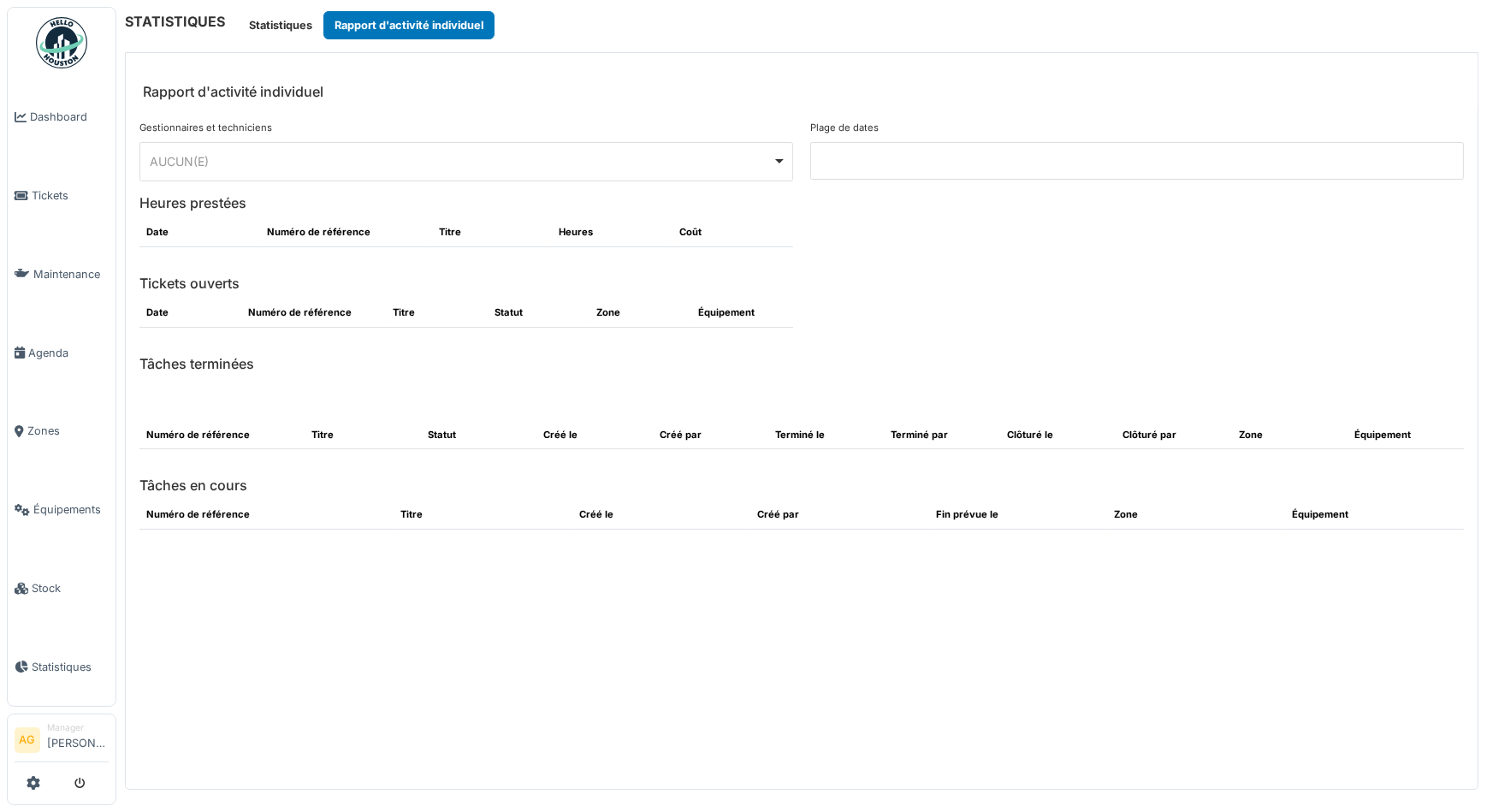
click at [767, 164] on div "AUCUN(E) Remove item" at bounding box center [461, 161] width 622 height 18
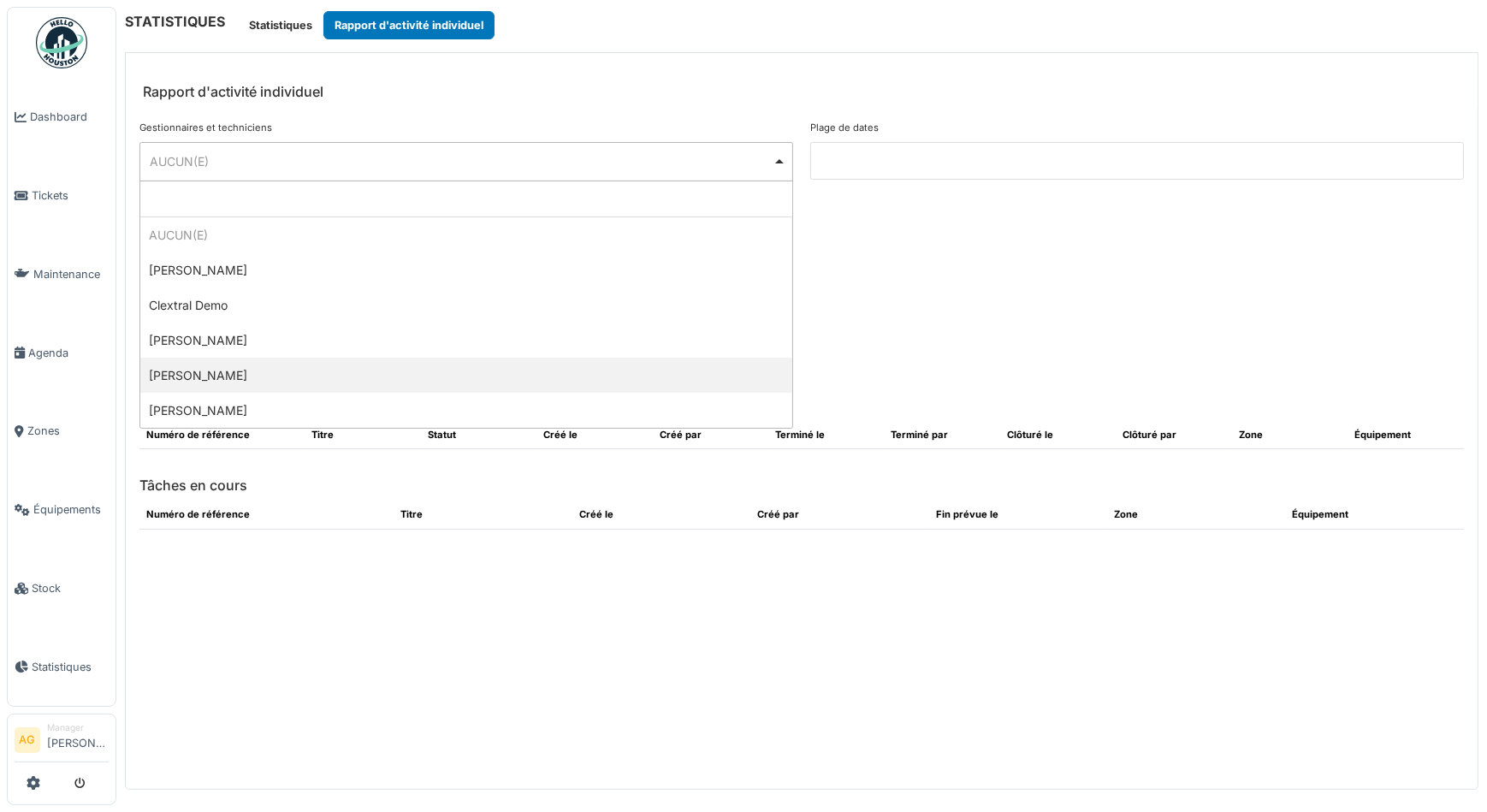
select select "**********"
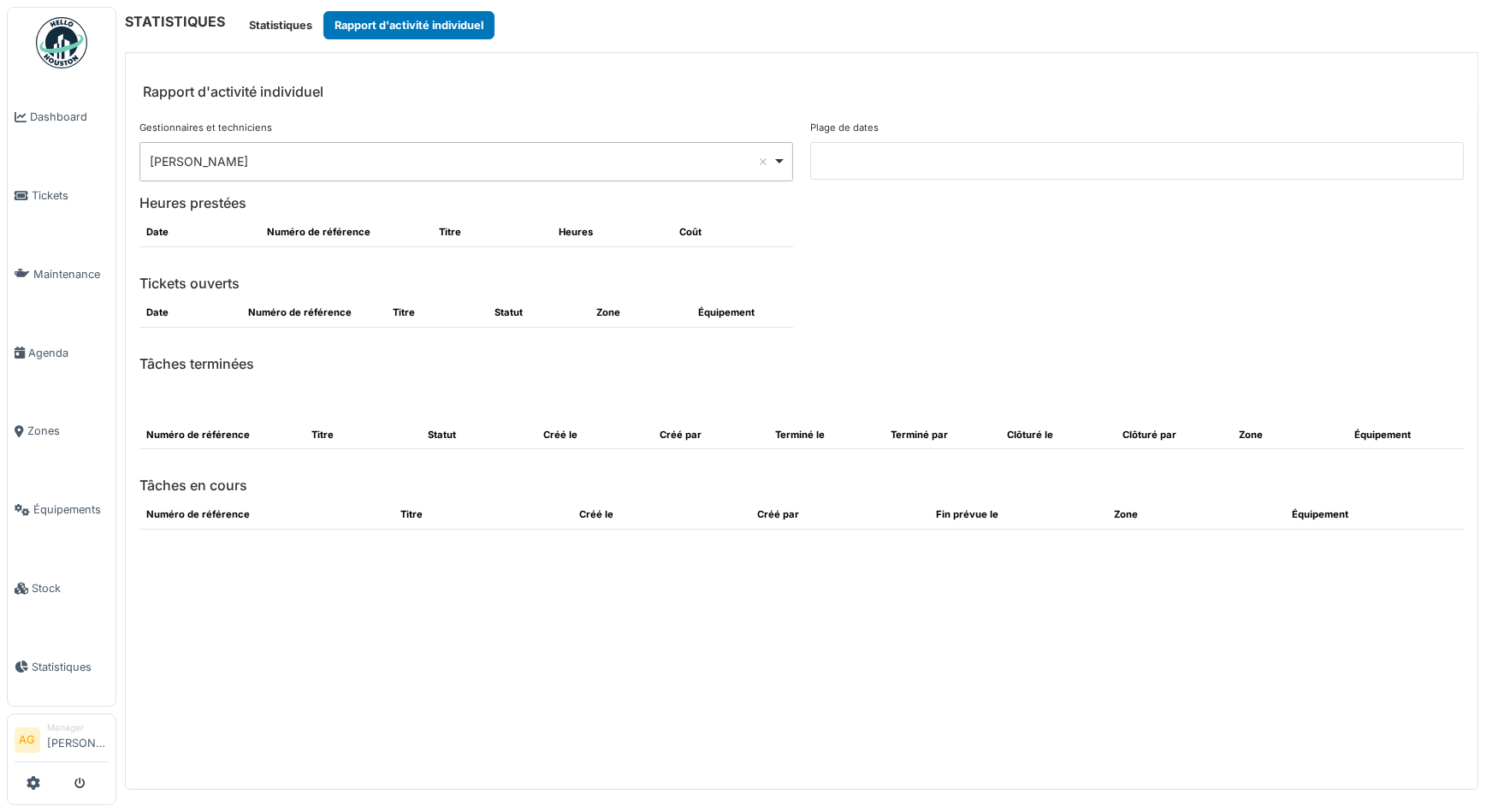
click at [887, 174] on input at bounding box center [1137, 161] width 654 height 38
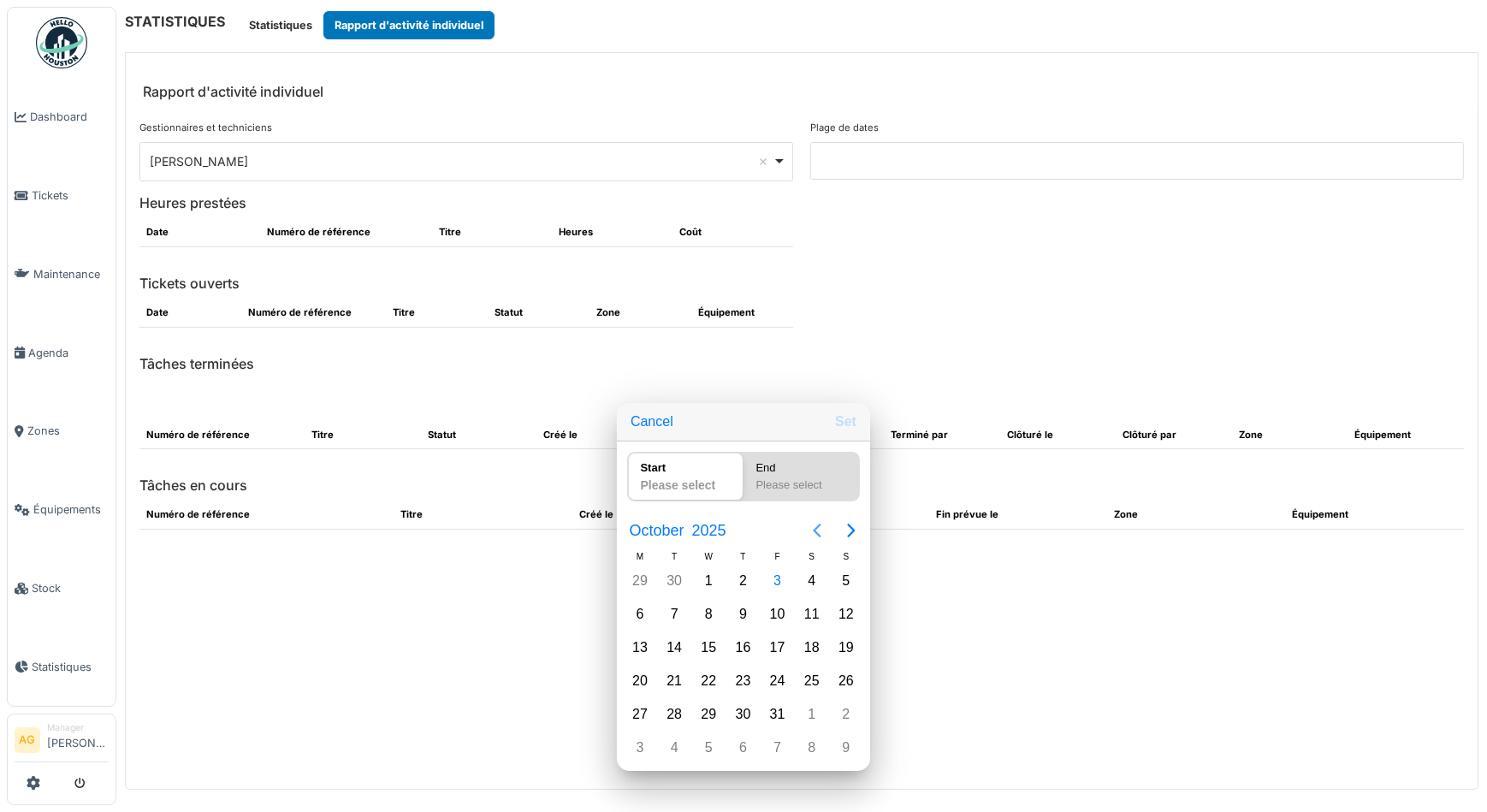
click at [814, 533] on icon "Previous page" at bounding box center [818, 530] width 8 height 14
click at [848, 584] on div "1" at bounding box center [845, 581] width 25 height 25
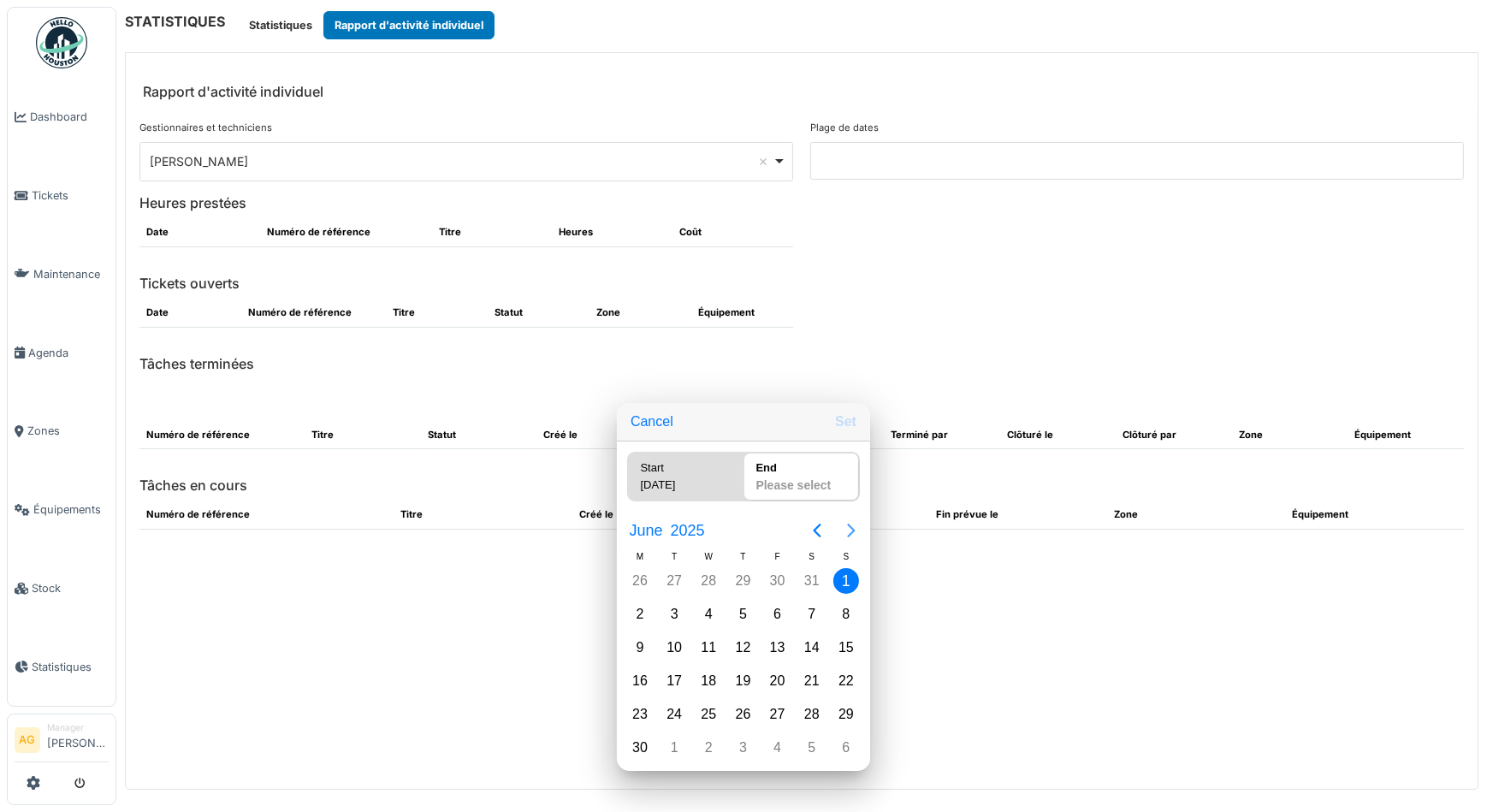
click at [850, 533] on icon "Next page" at bounding box center [852, 531] width 21 height 21
click at [774, 585] on div "3" at bounding box center [777, 581] width 25 height 25
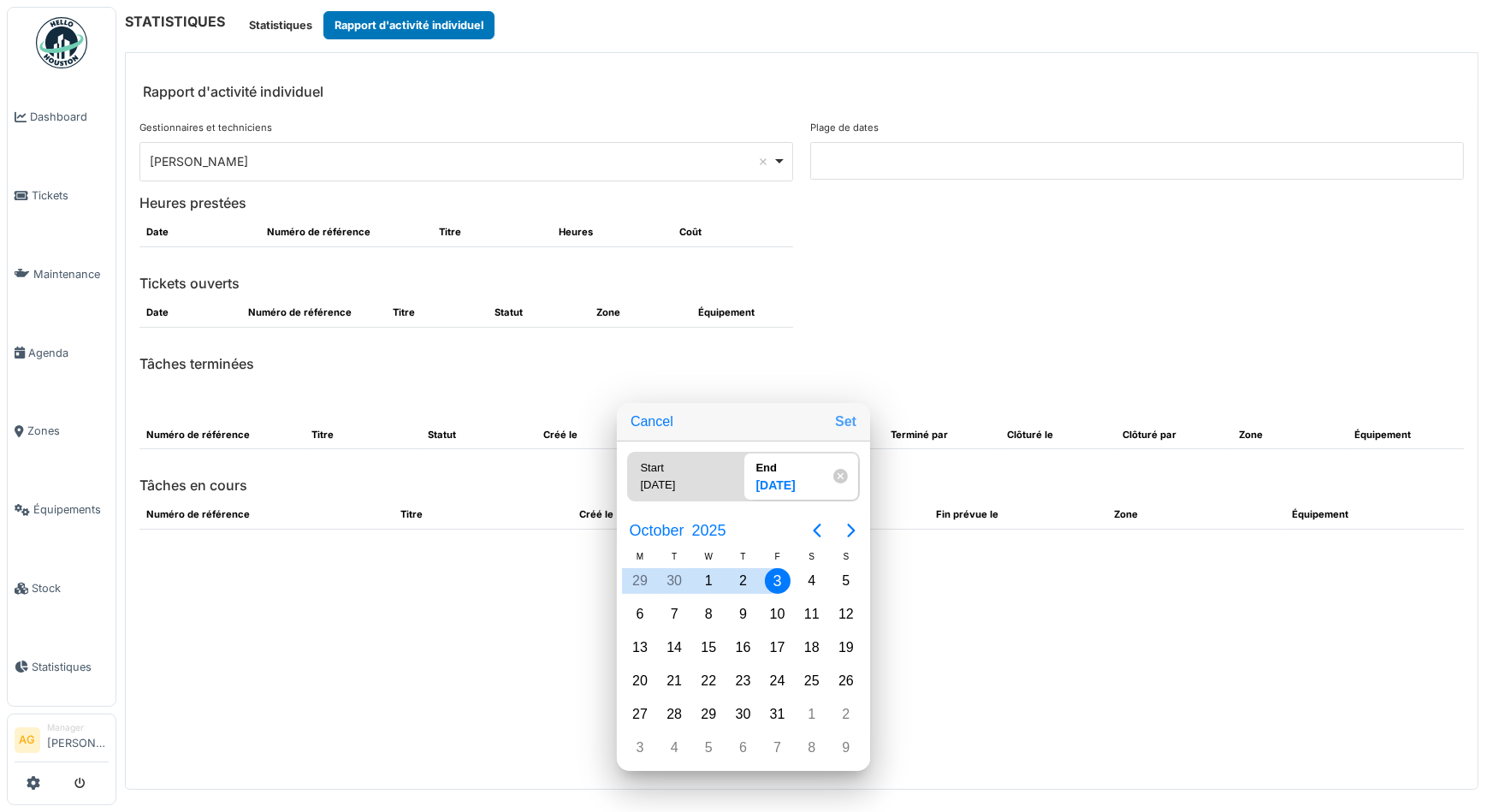
click at [842, 427] on button "Set" at bounding box center [845, 422] width 35 height 31
type input "**********"
